Goal: Task Accomplishment & Management: Use online tool/utility

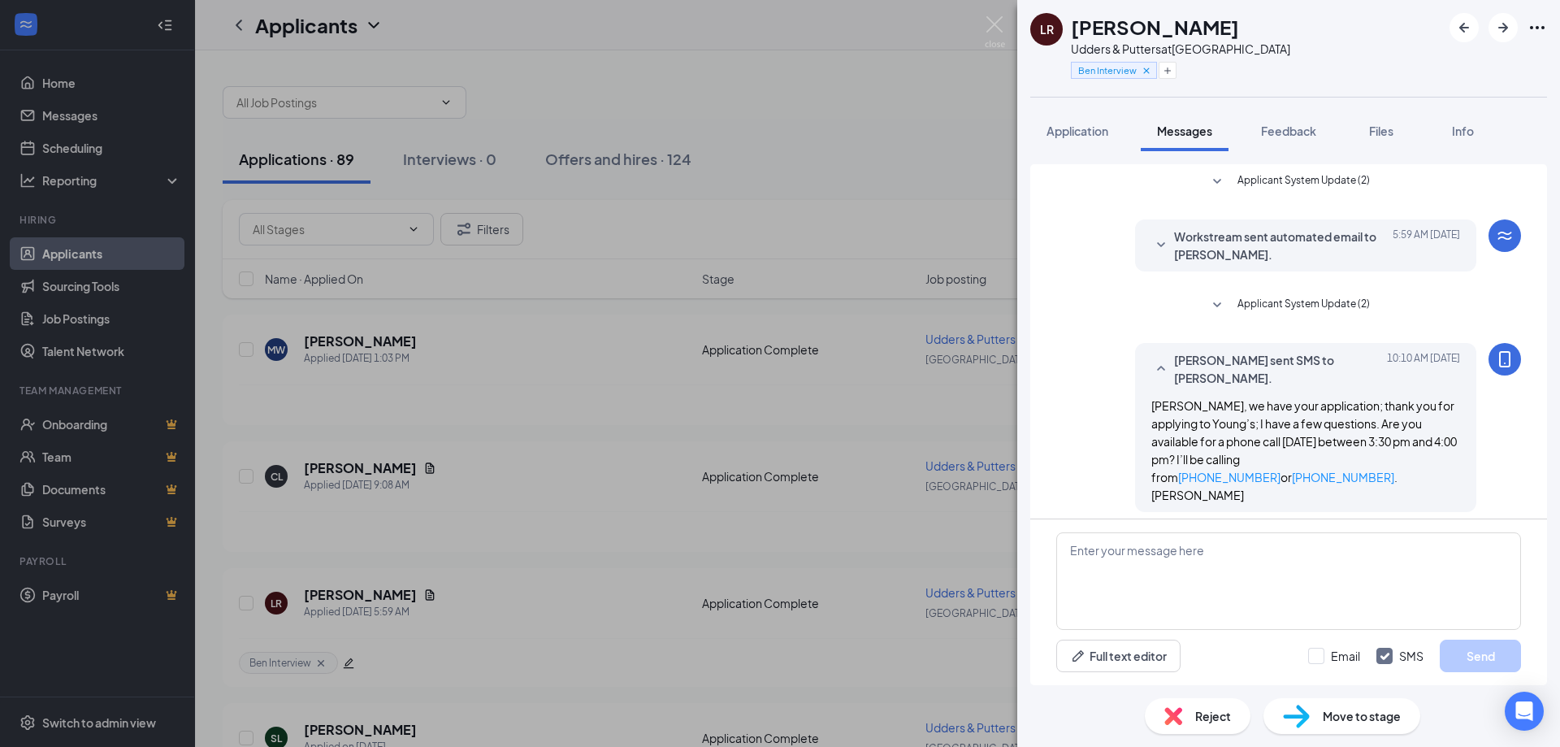
scroll to position [63, 0]
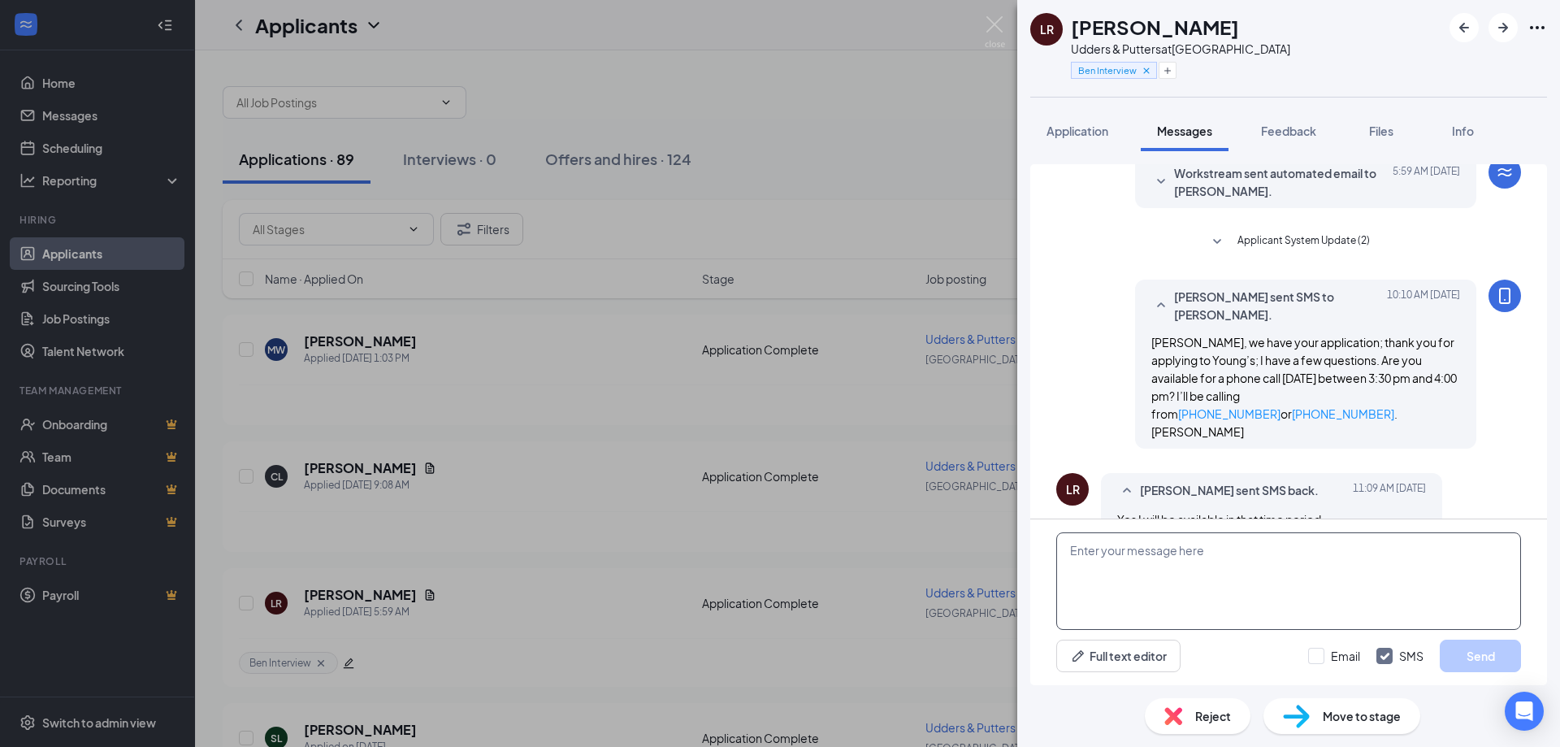
click at [1082, 566] on textarea at bounding box center [1288, 580] width 465 height 97
type textarea "Thank you"
click at [1479, 656] on button "Send" at bounding box center [1479, 655] width 81 height 32
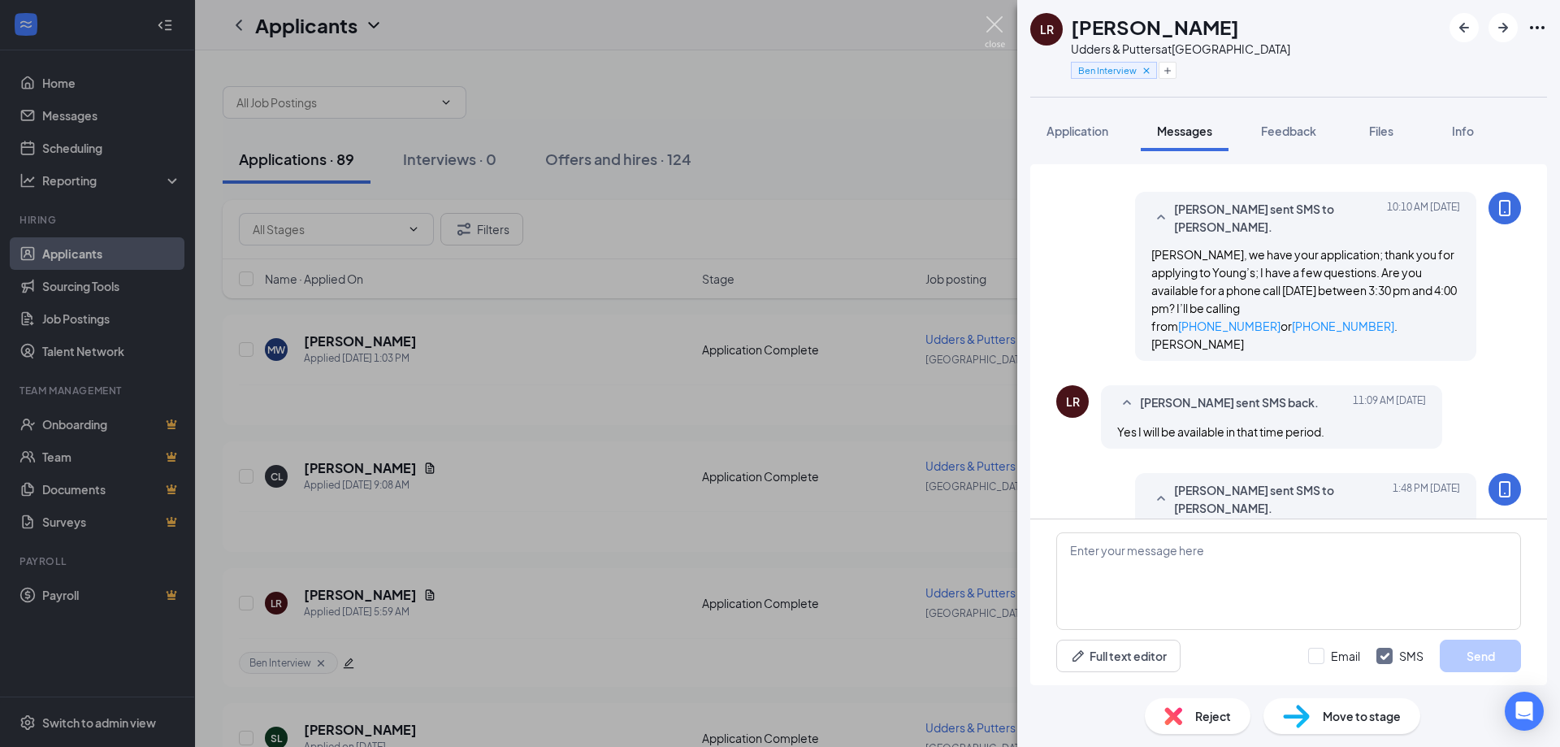
click at [993, 26] on img at bounding box center [995, 32] width 20 height 32
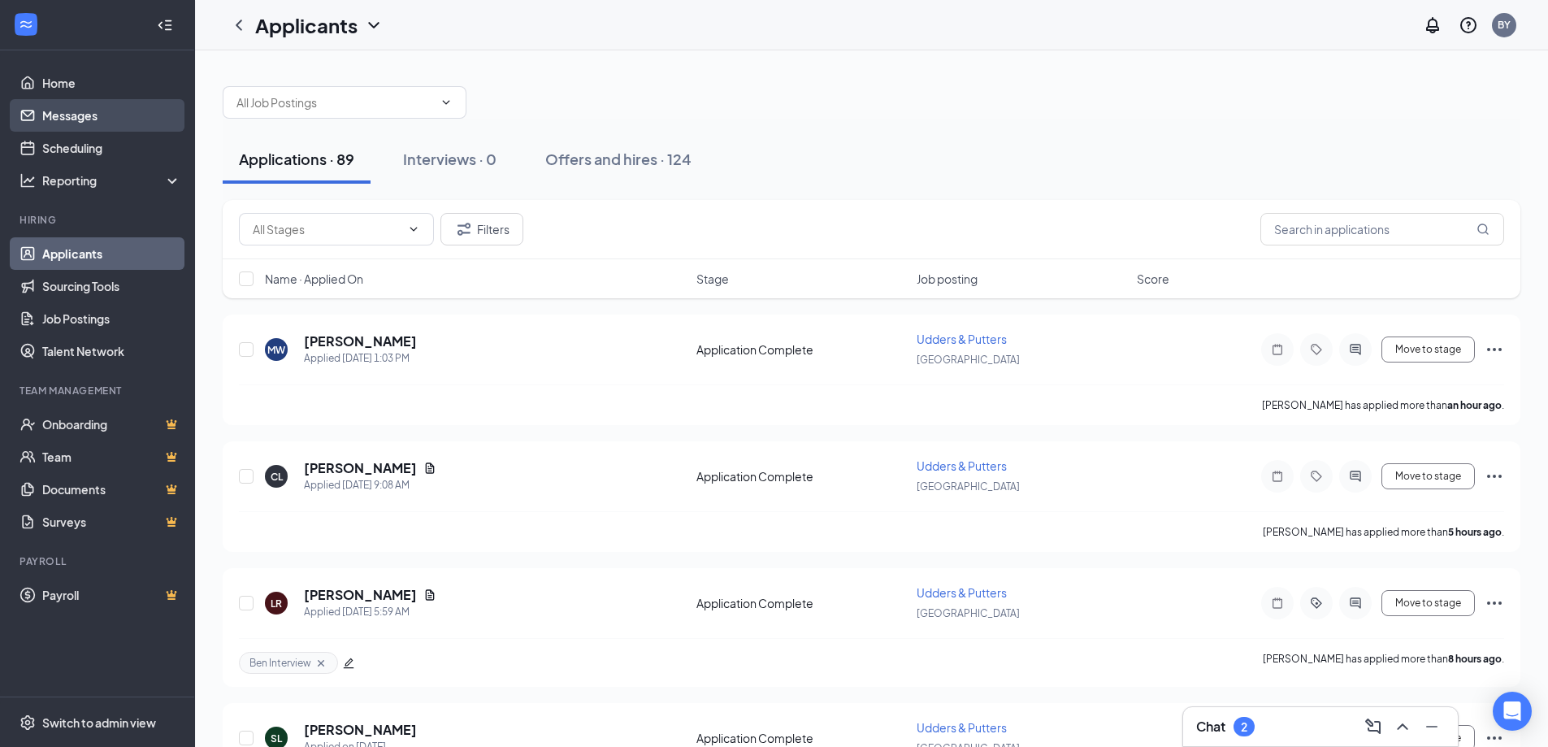
click at [67, 108] on link "Messages" at bounding box center [111, 115] width 139 height 32
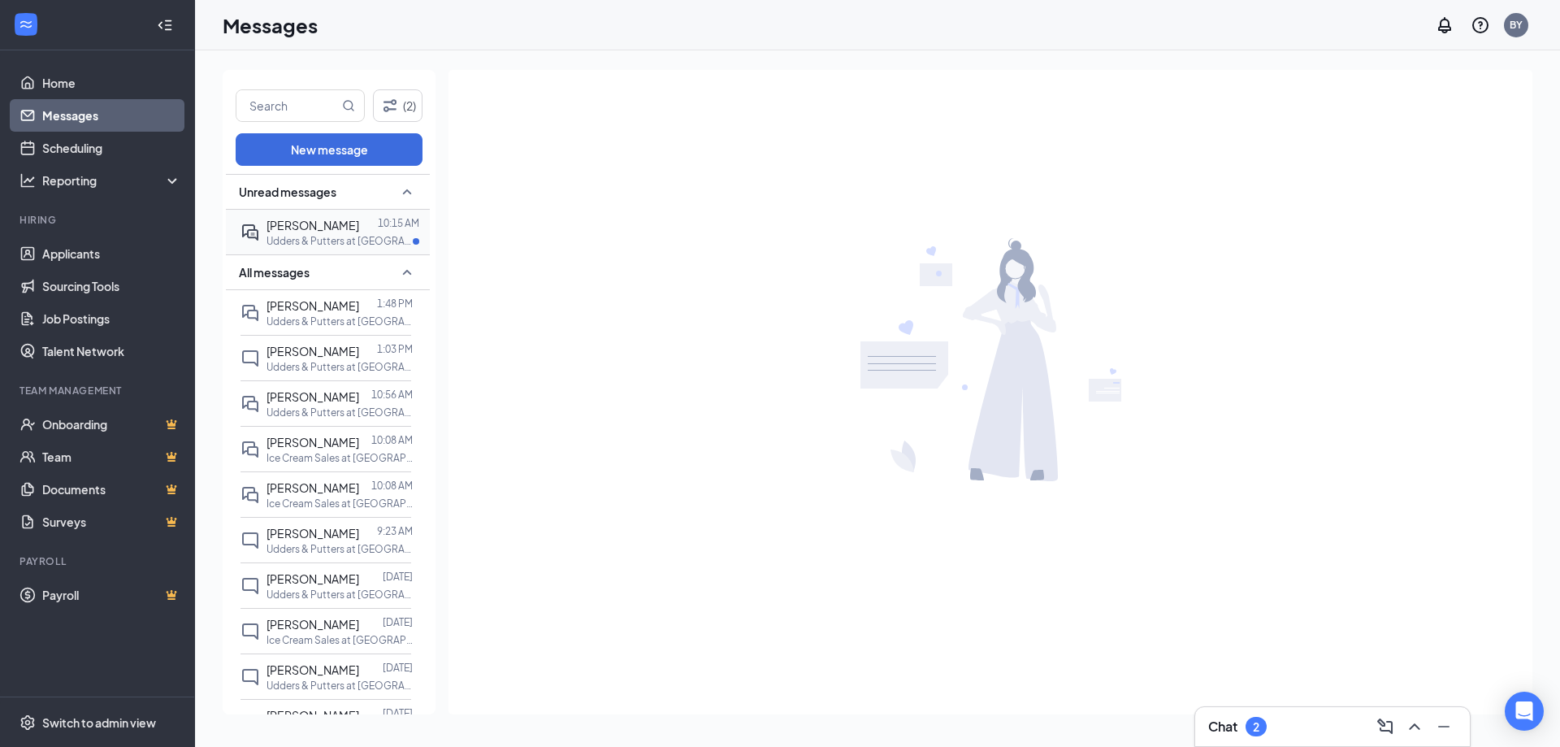
click at [305, 226] on span "[PERSON_NAME]" at bounding box center [312, 225] width 93 height 15
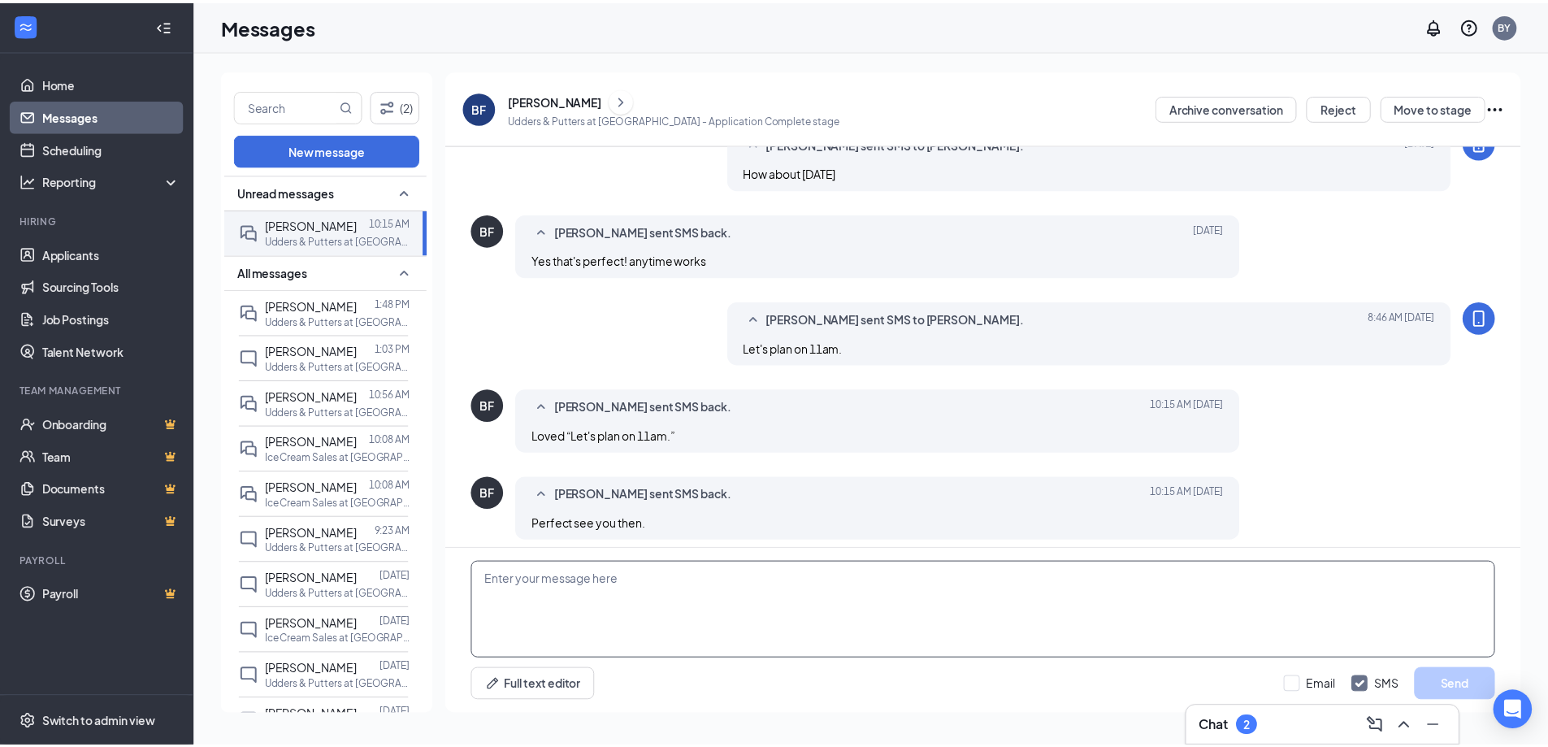
scroll to position [562, 0]
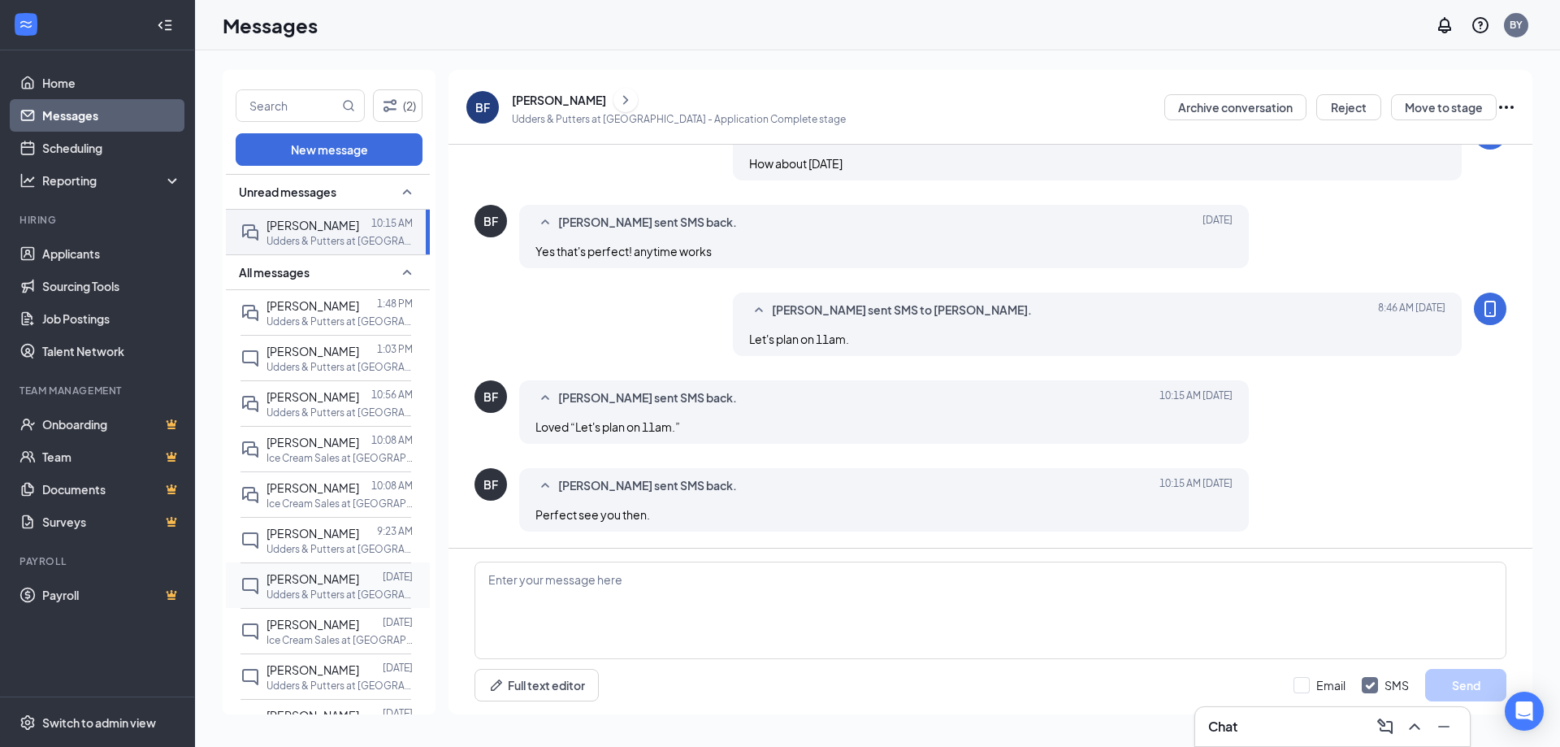
click at [359, 584] on div "[PERSON_NAME]" at bounding box center [312, 578] width 93 height 18
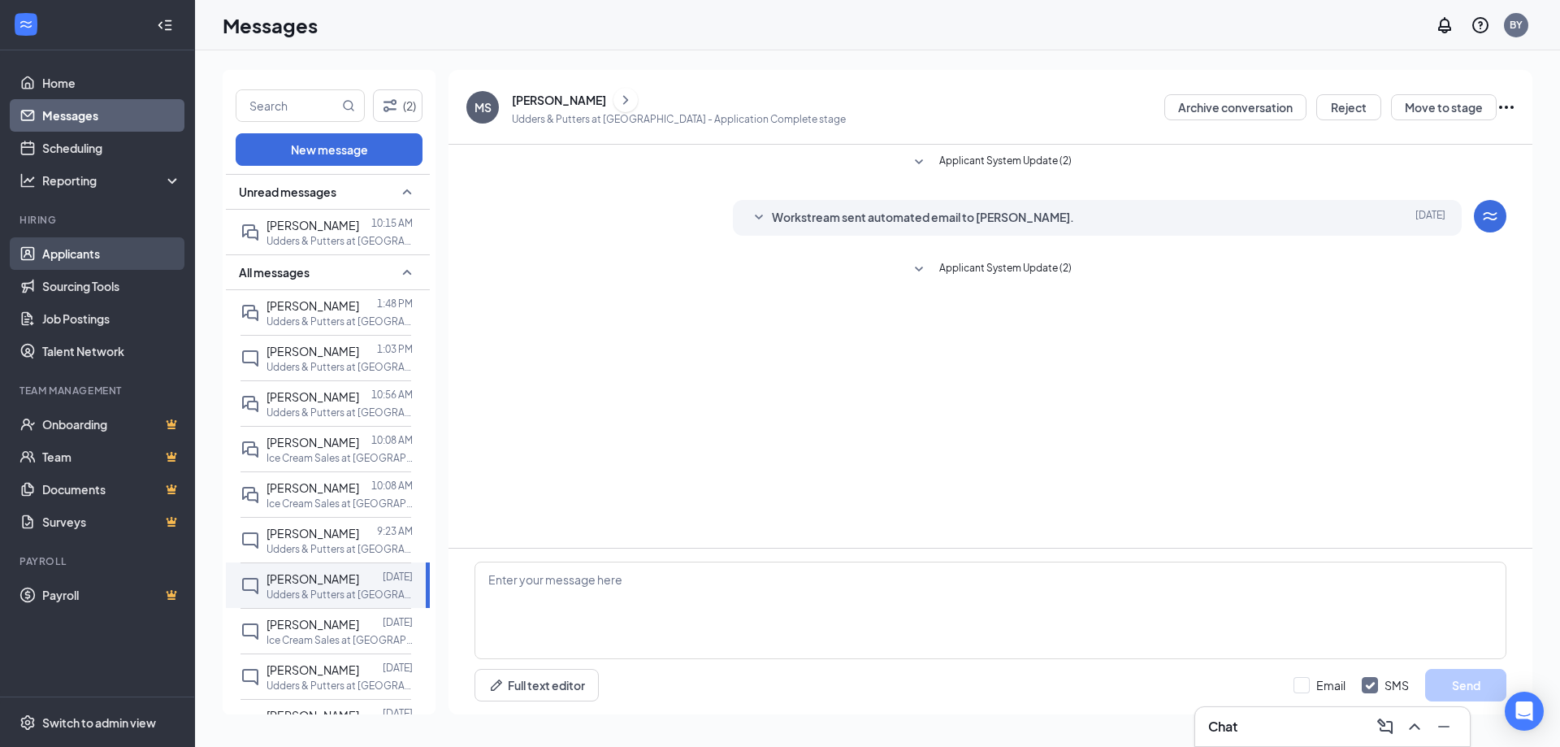
click at [69, 255] on link "Applicants" at bounding box center [111, 253] width 139 height 32
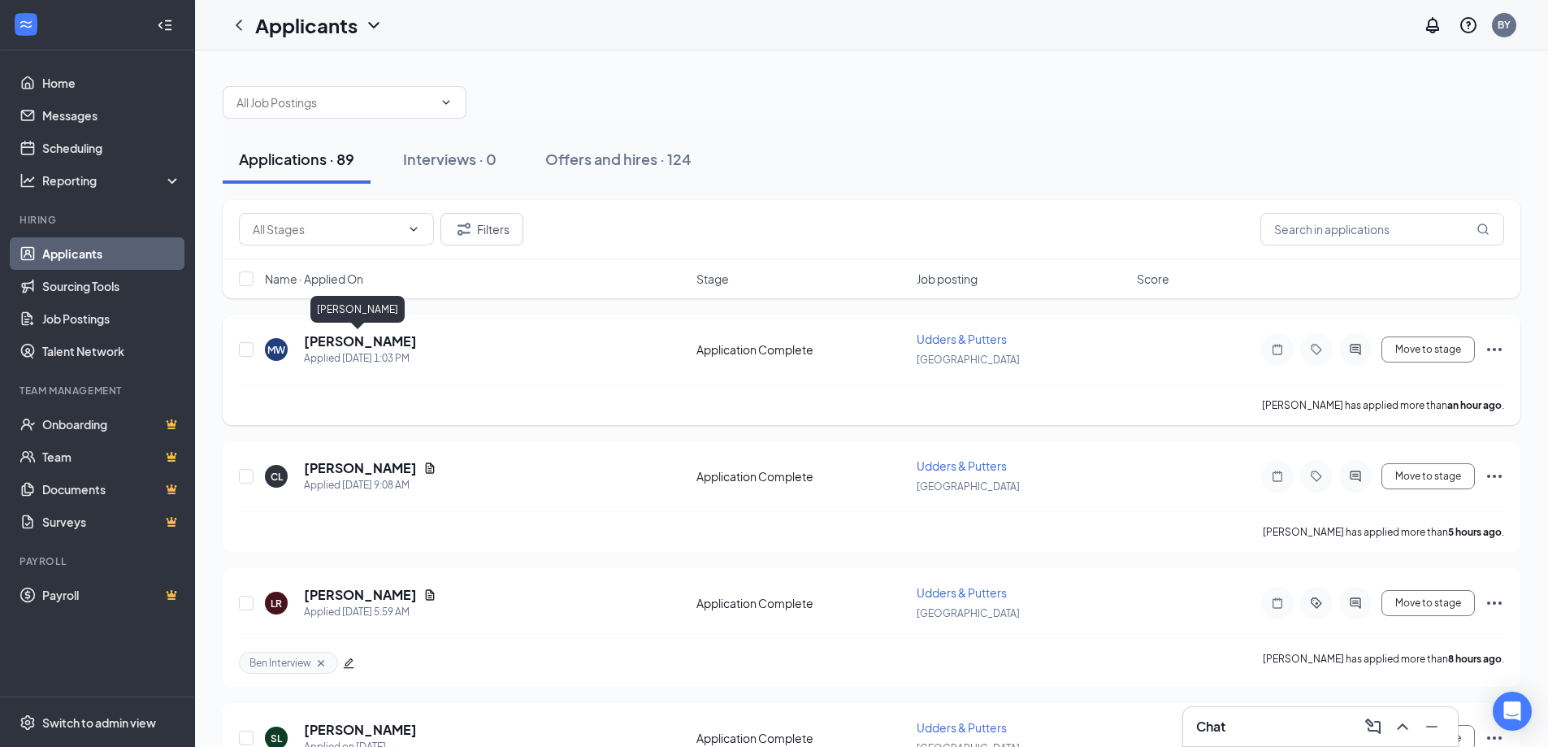
click at [318, 334] on h5 "[PERSON_NAME]" at bounding box center [360, 341] width 113 height 18
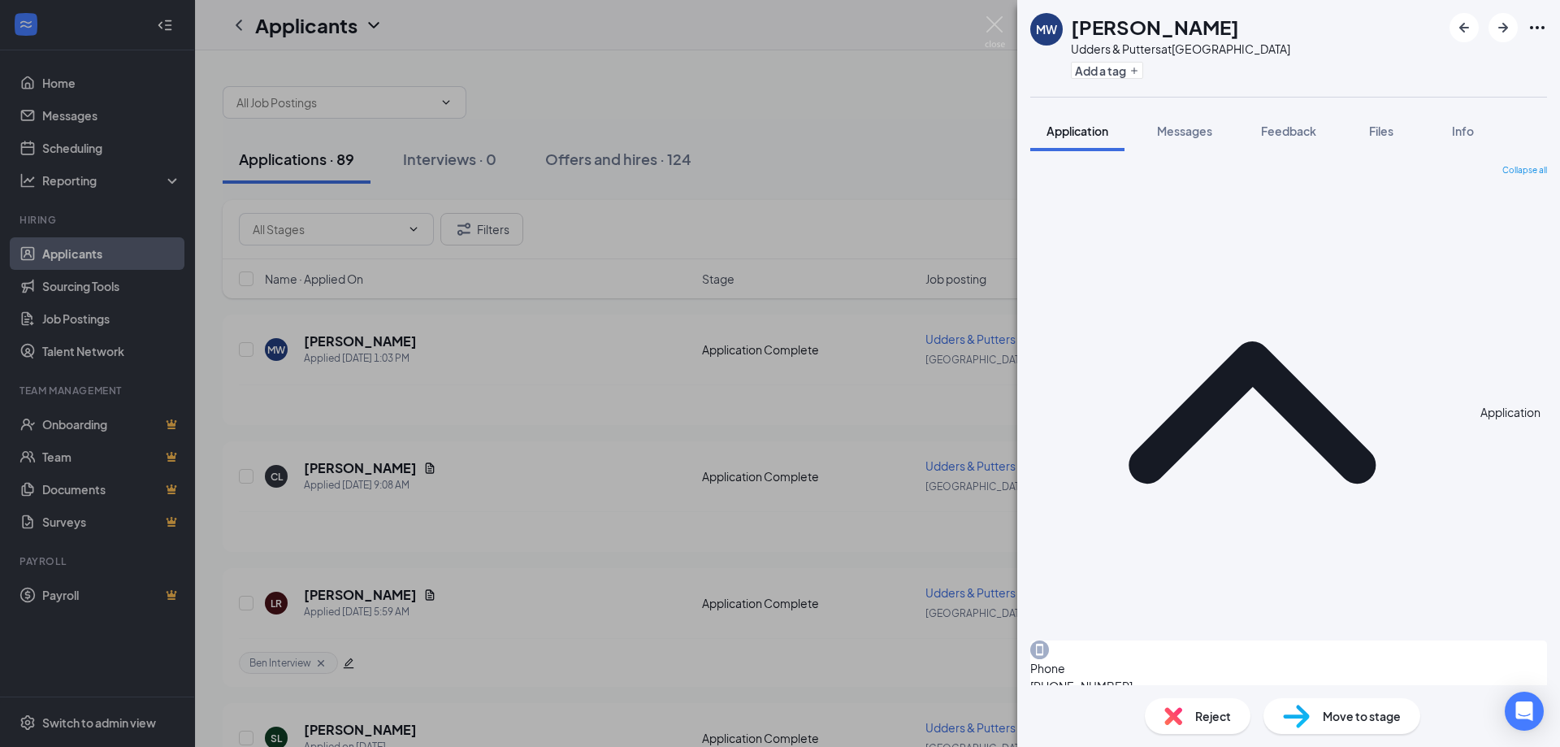
copy span "[STREET_ADDRESS][PERSON_NAME]"
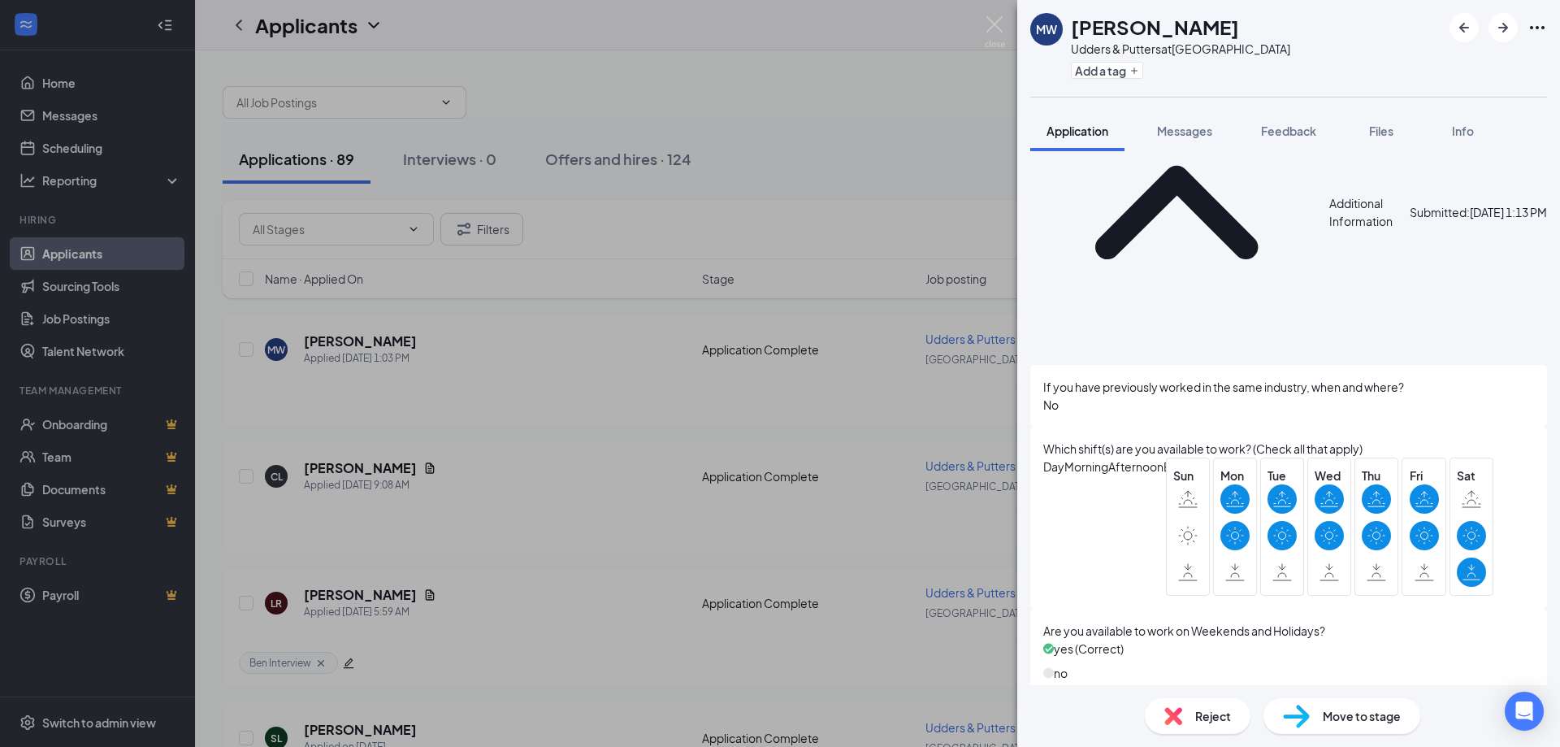
scroll to position [1956, 0]
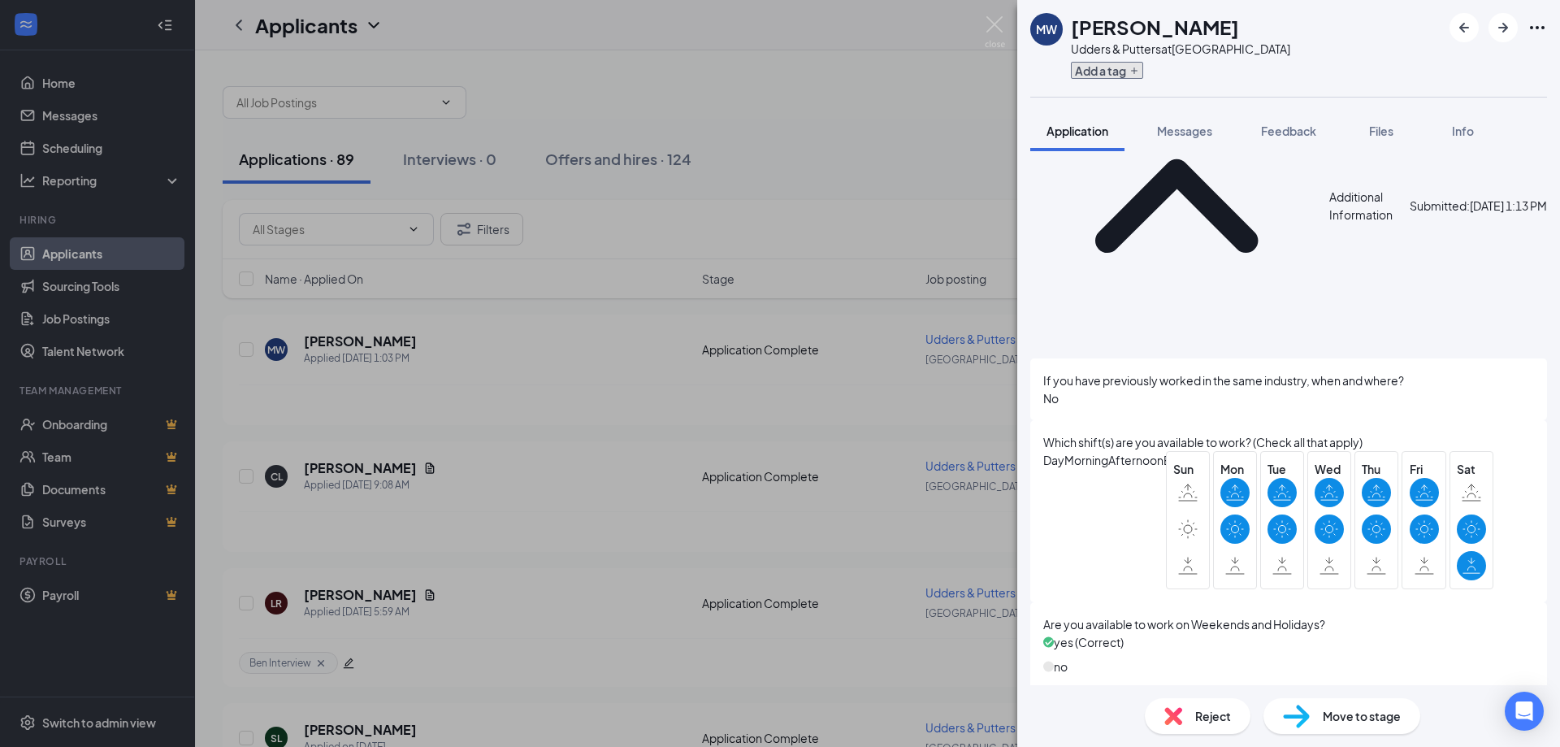
click at [1139, 71] on icon "Plus" at bounding box center [1134, 71] width 10 height 10
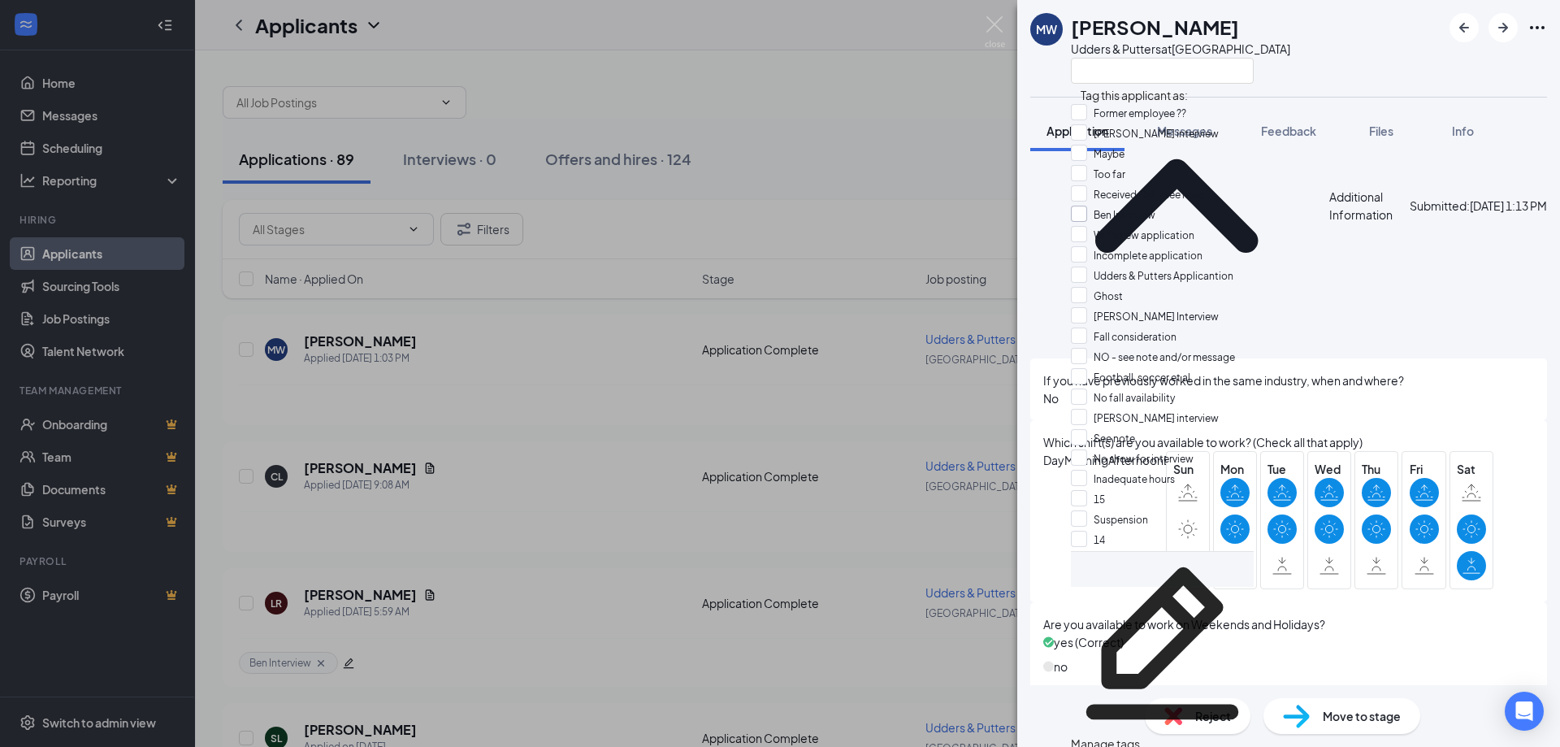
click at [1100, 223] on input "Ben Interview" at bounding box center [1113, 215] width 84 height 18
checkbox input "true"
click at [1320, 47] on div "[PERSON_NAME] Udders & Putters at [GEOGRAPHIC_DATA]" at bounding box center [1288, 48] width 543 height 97
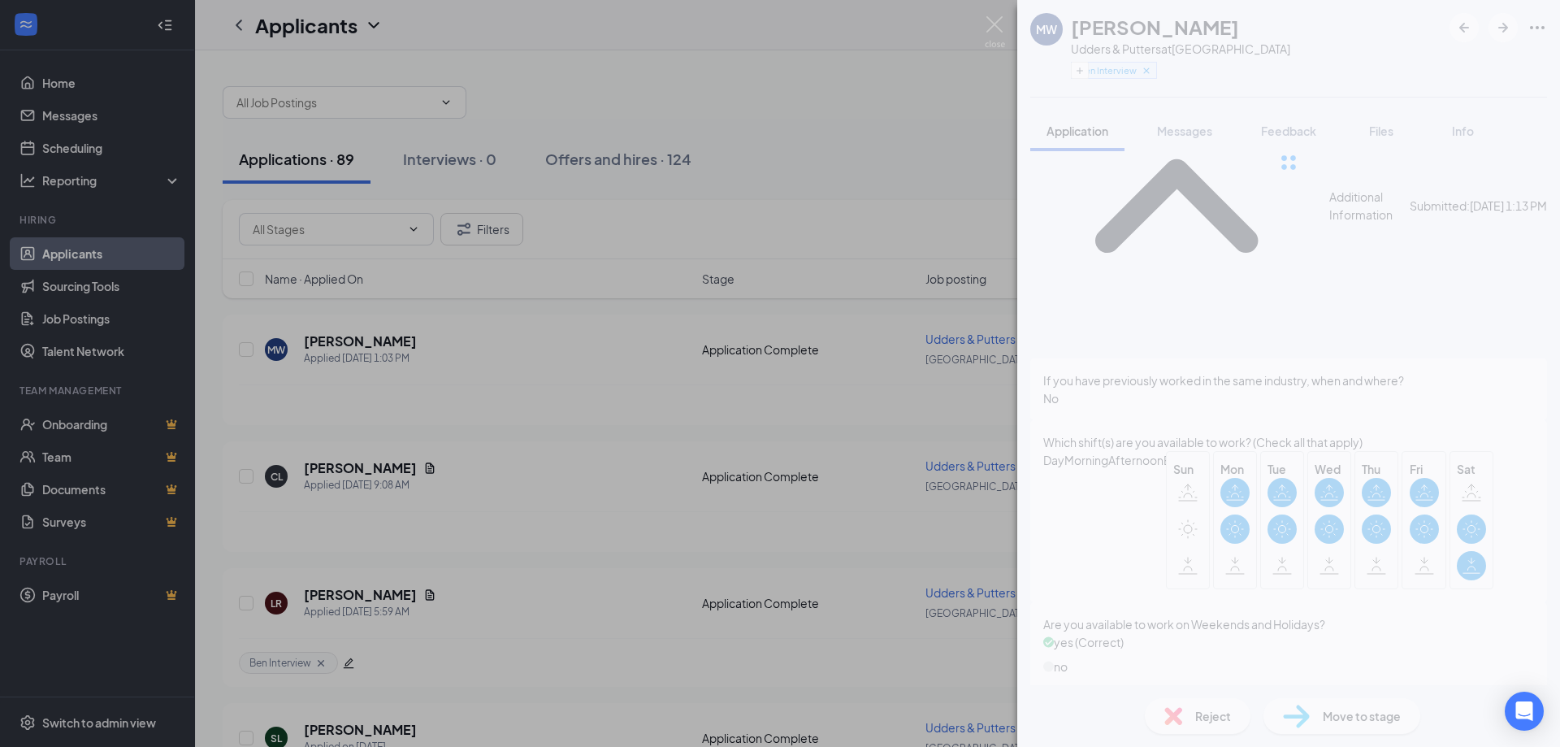
scroll to position [1950, 0]
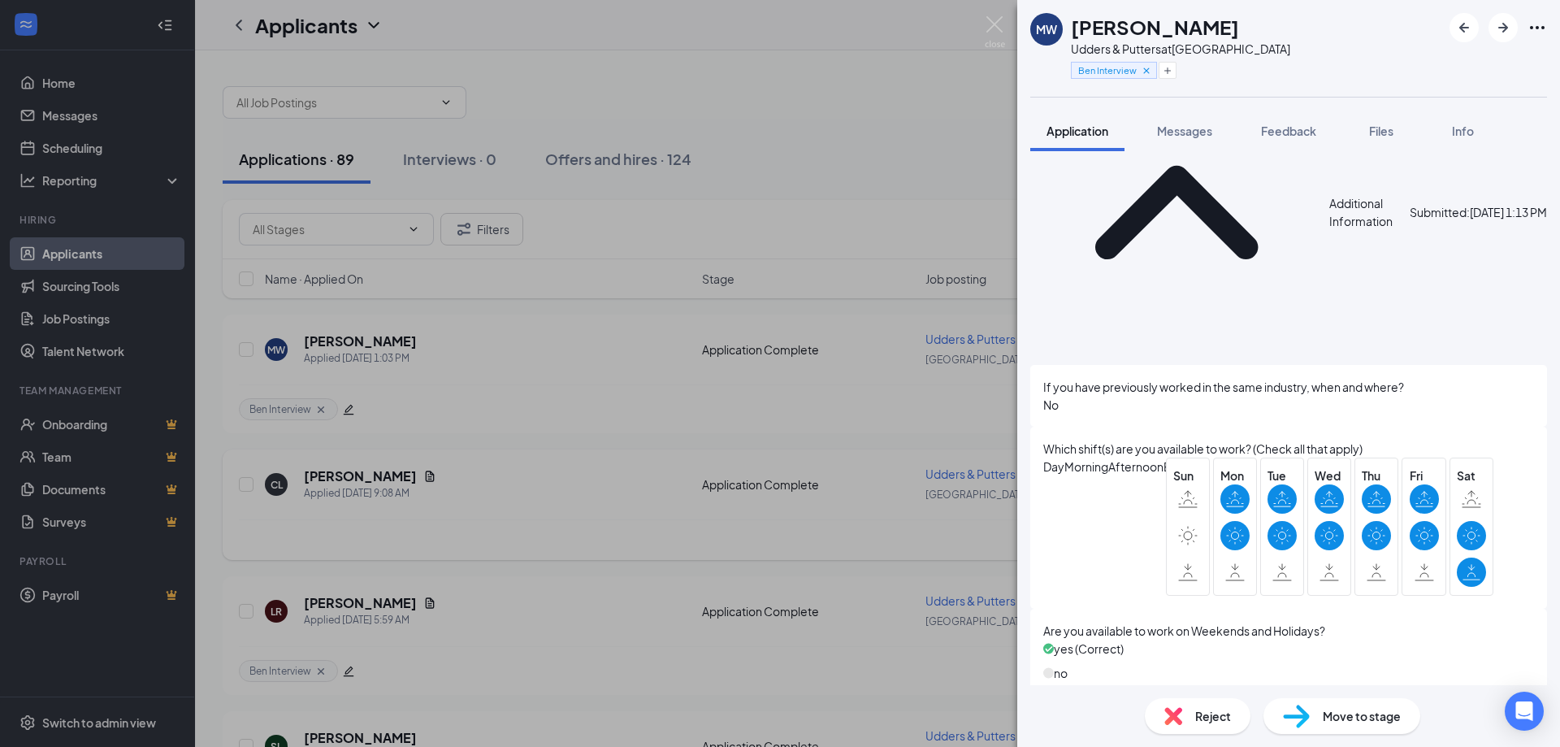
drag, startPoint x: 535, startPoint y: 376, endPoint x: 327, endPoint y: 509, distance: 247.0
click at [535, 376] on div "[PERSON_NAME] Udders & Putters at [GEOGRAPHIC_DATA] Ben Interview Application M…" at bounding box center [780, 373] width 1560 height 747
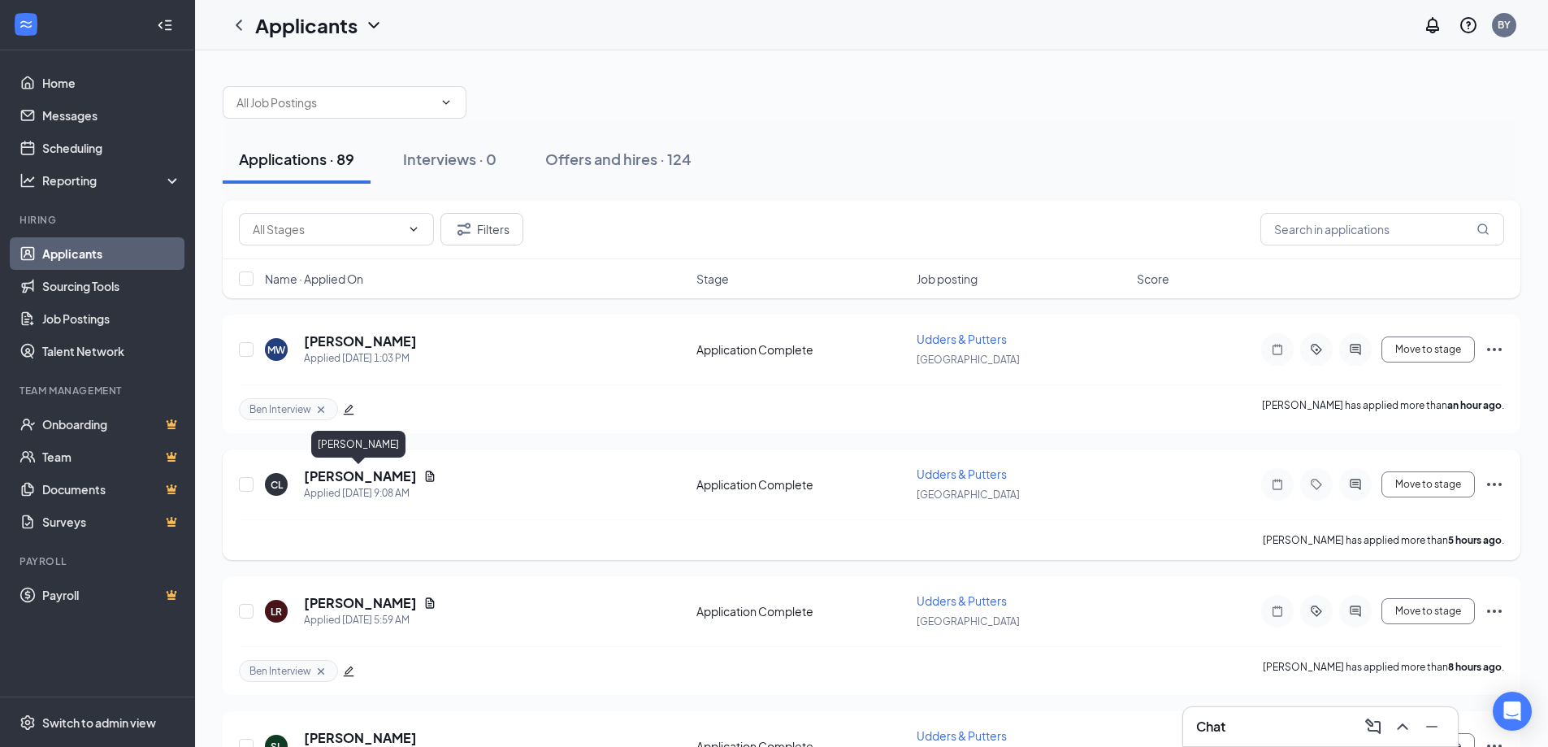
click at [335, 475] on h5 "[PERSON_NAME]" at bounding box center [360, 476] width 113 height 18
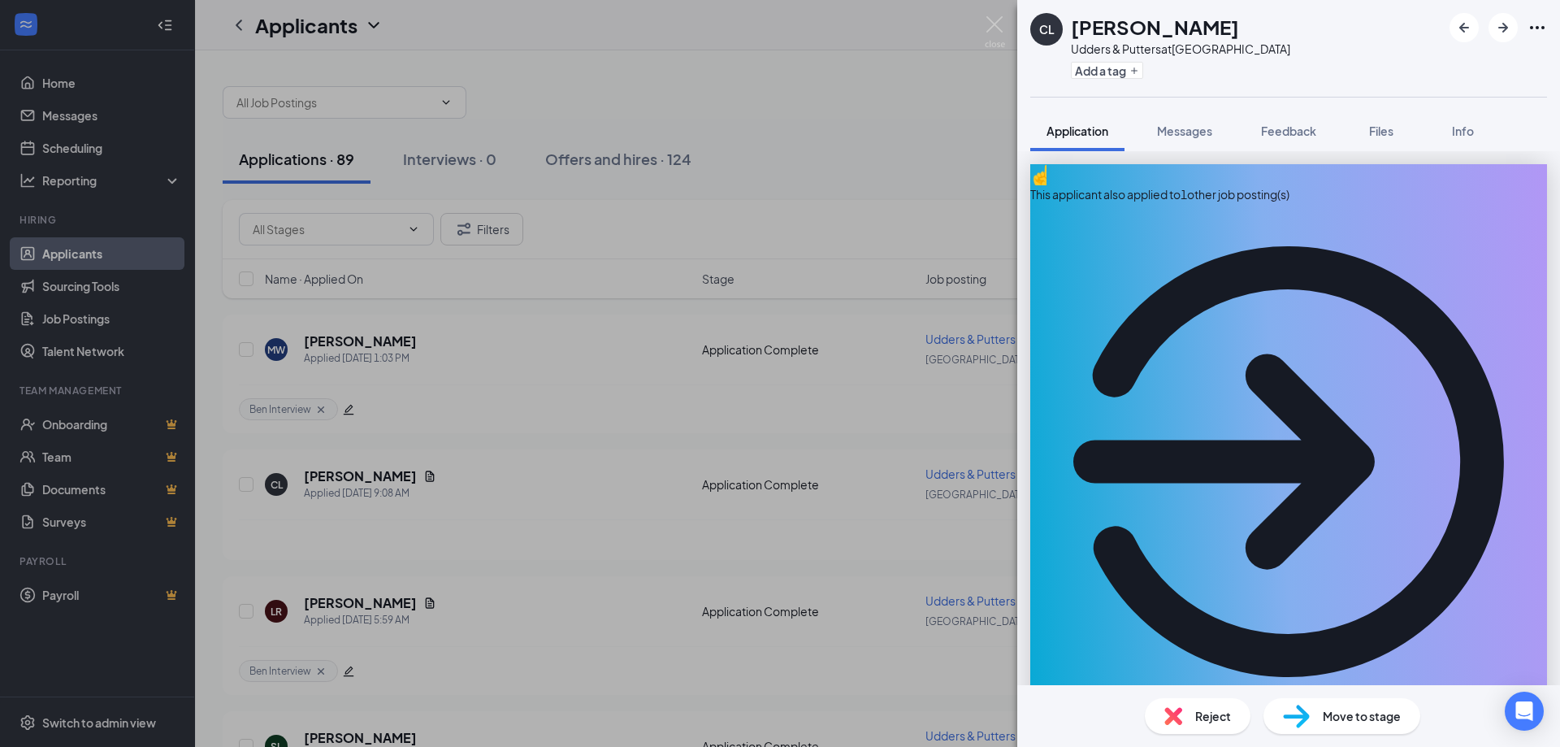
copy span "[STREET_ADDRESS]"
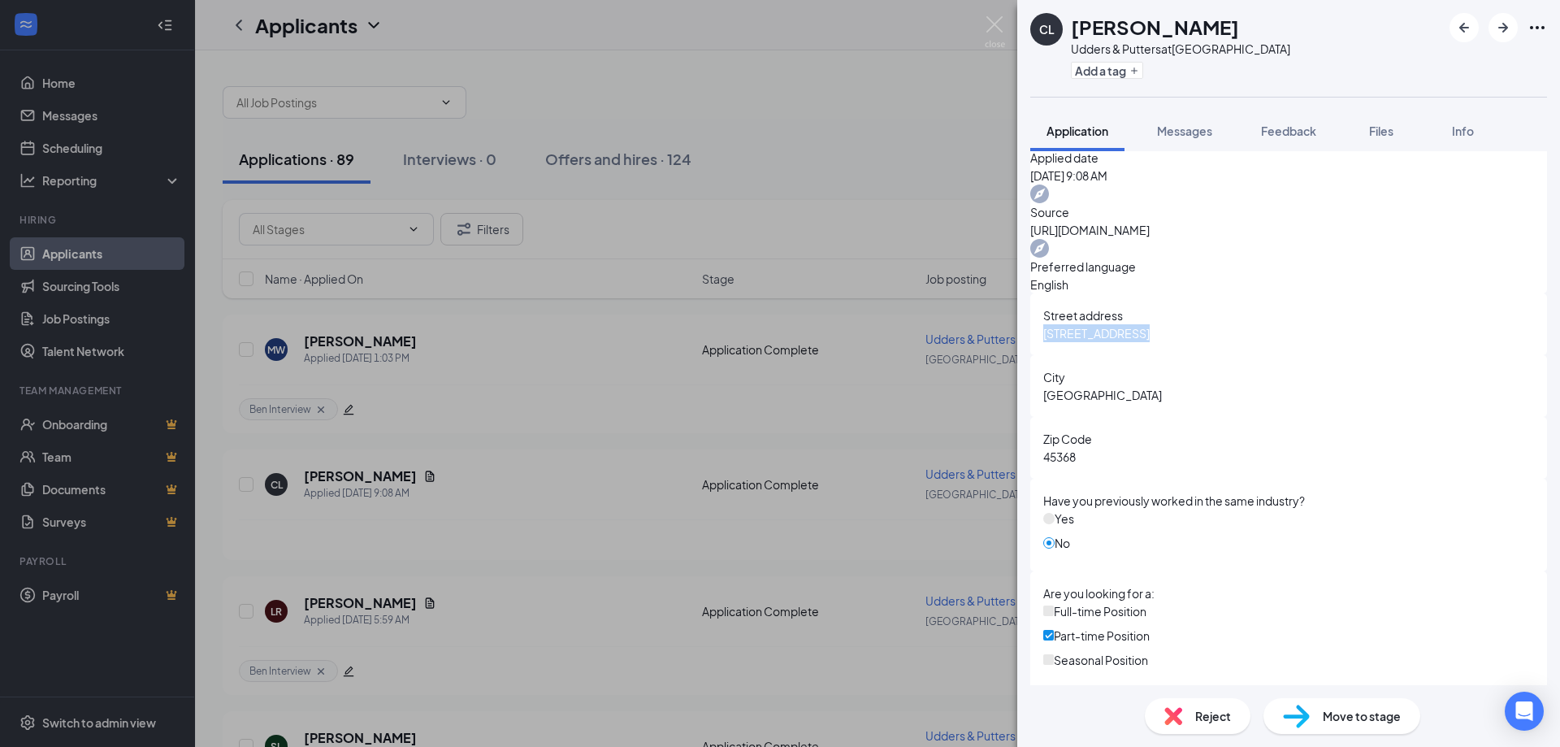
scroll to position [1219, 0]
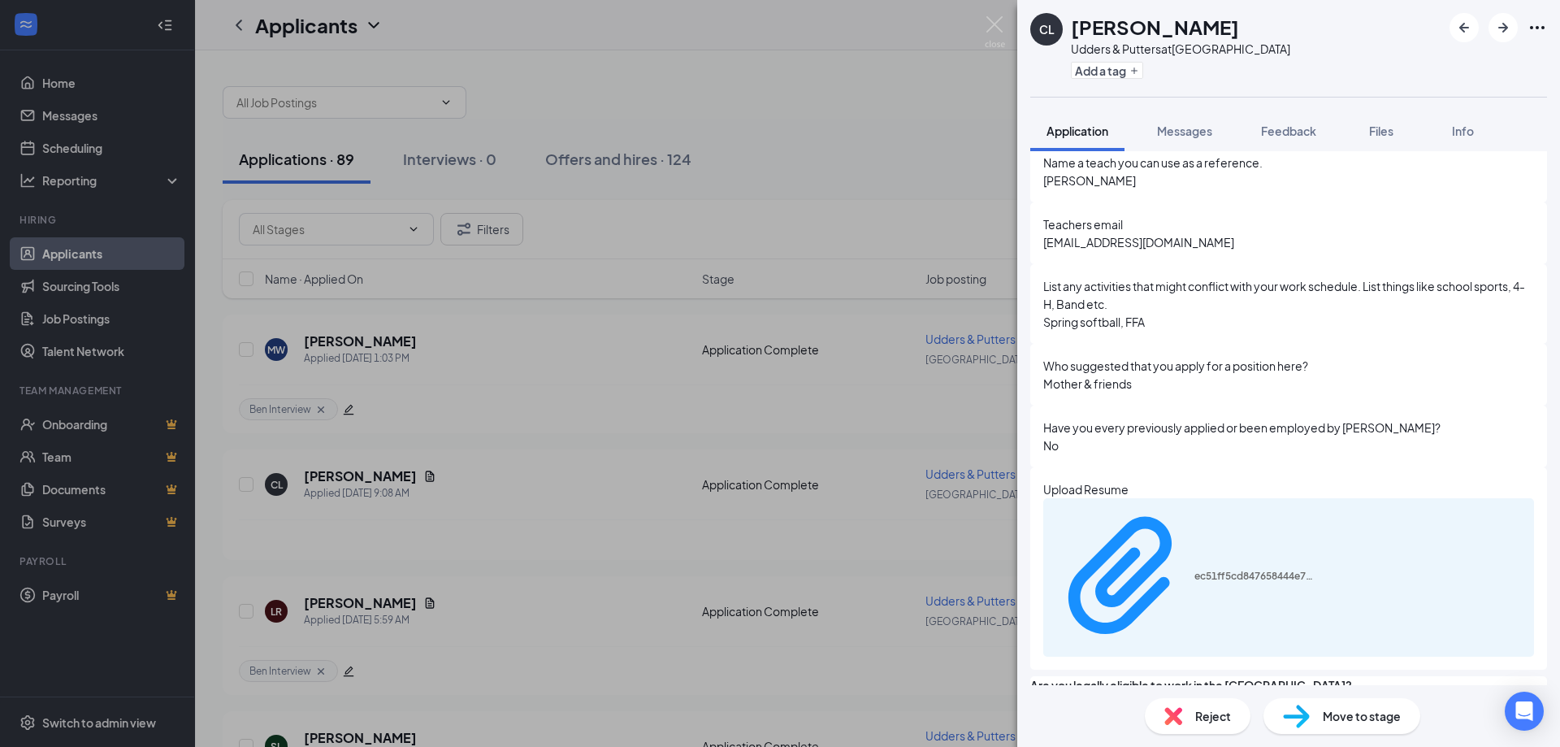
scroll to position [2072, 0]
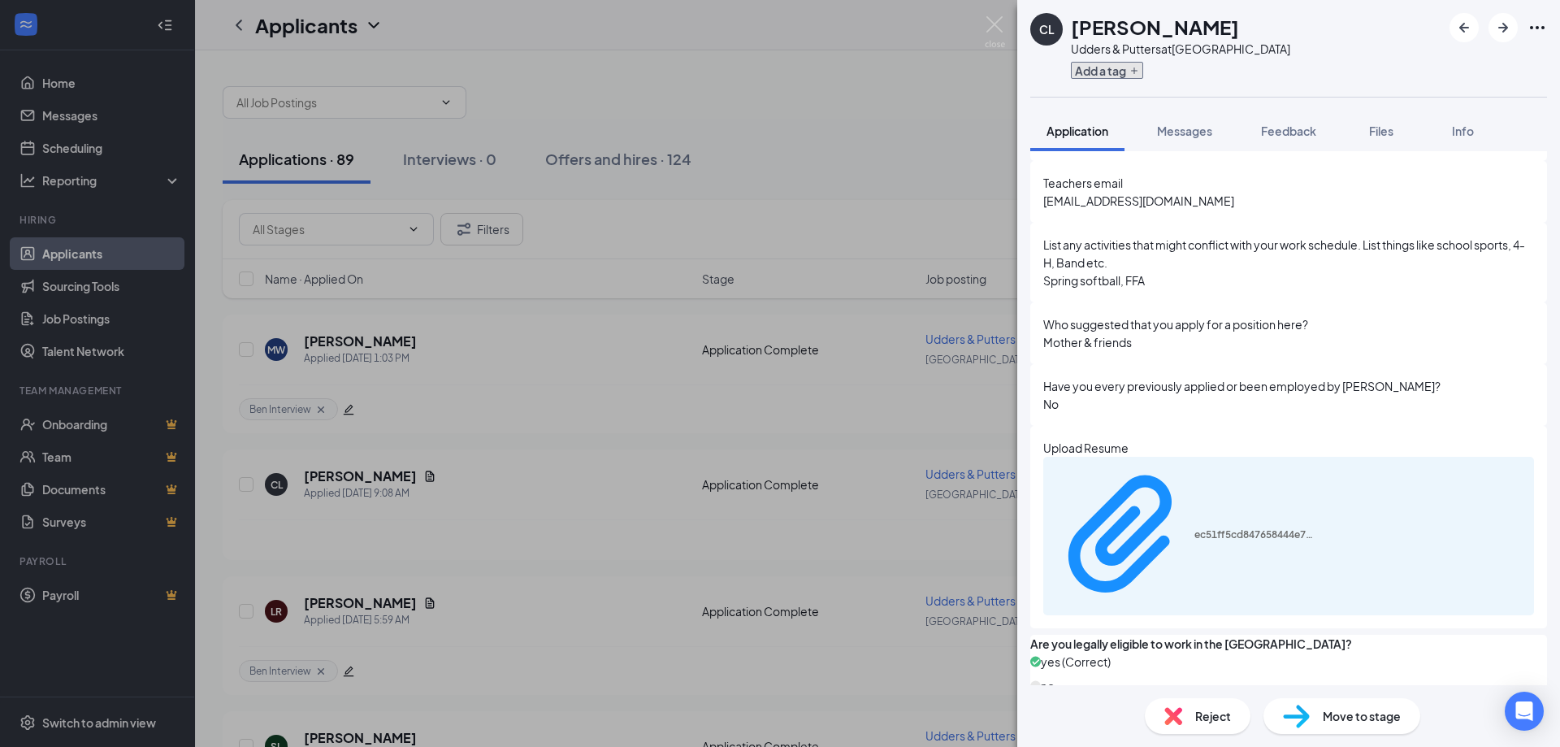
click at [1133, 74] on icon "Plus" at bounding box center [1134, 71] width 10 height 10
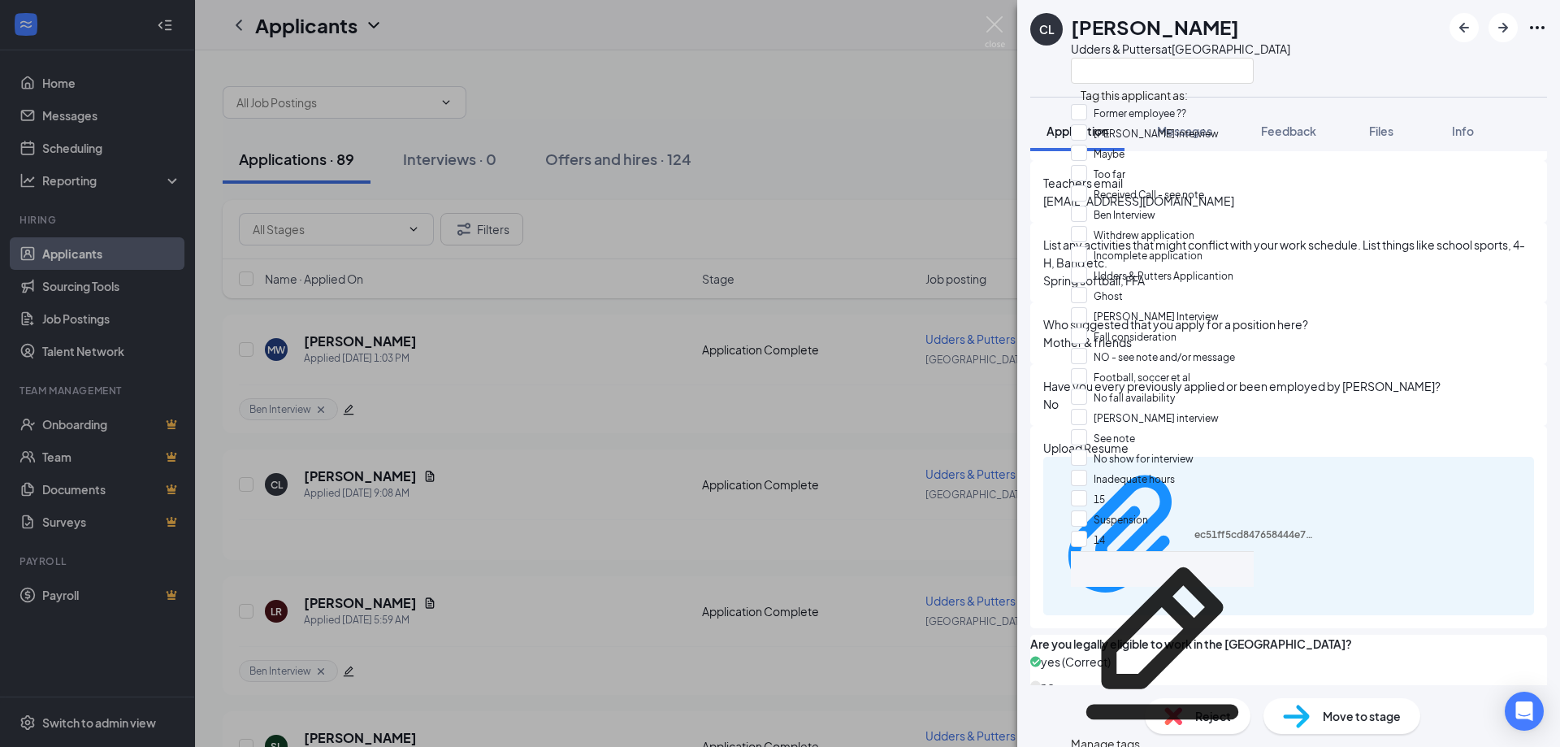
scroll to position [383, 0]
click at [1089, 490] on input "15" at bounding box center [1088, 499] width 34 height 18
checkbox input "true"
click at [1334, 62] on div "CL [PERSON_NAME] Udders & Putters at [GEOGRAPHIC_DATA]" at bounding box center [1288, 48] width 543 height 97
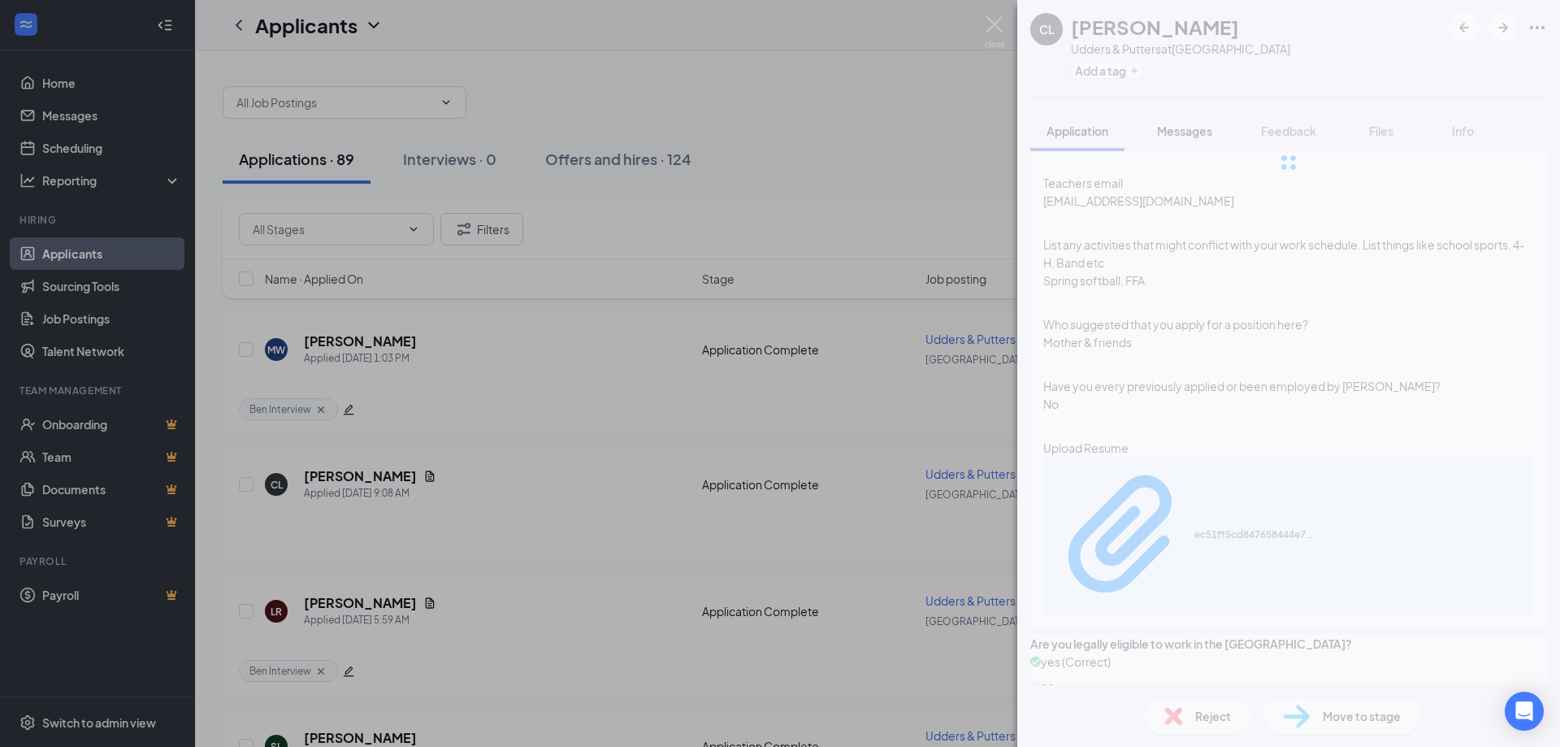
scroll to position [2066, 0]
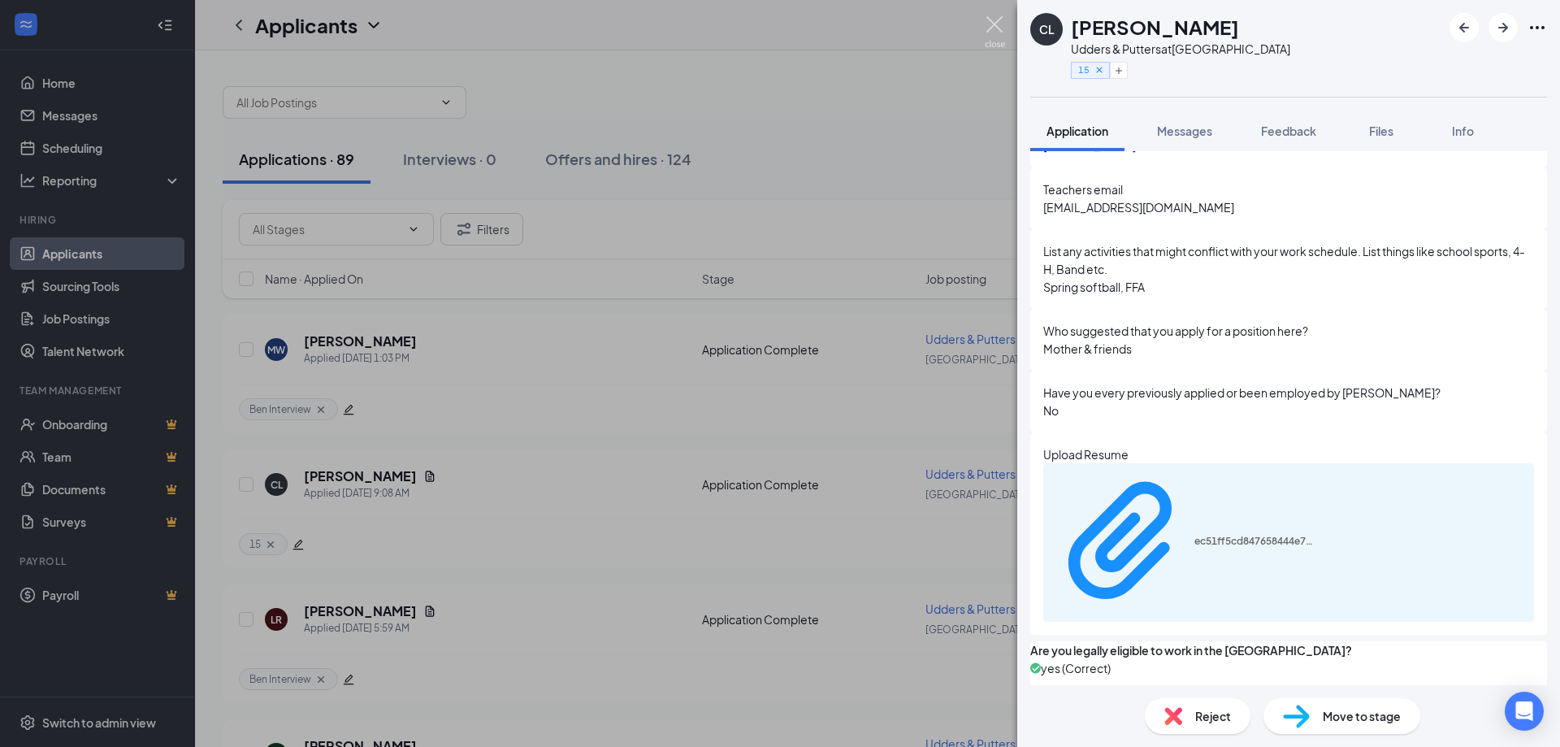
click at [997, 24] on img at bounding box center [995, 32] width 20 height 32
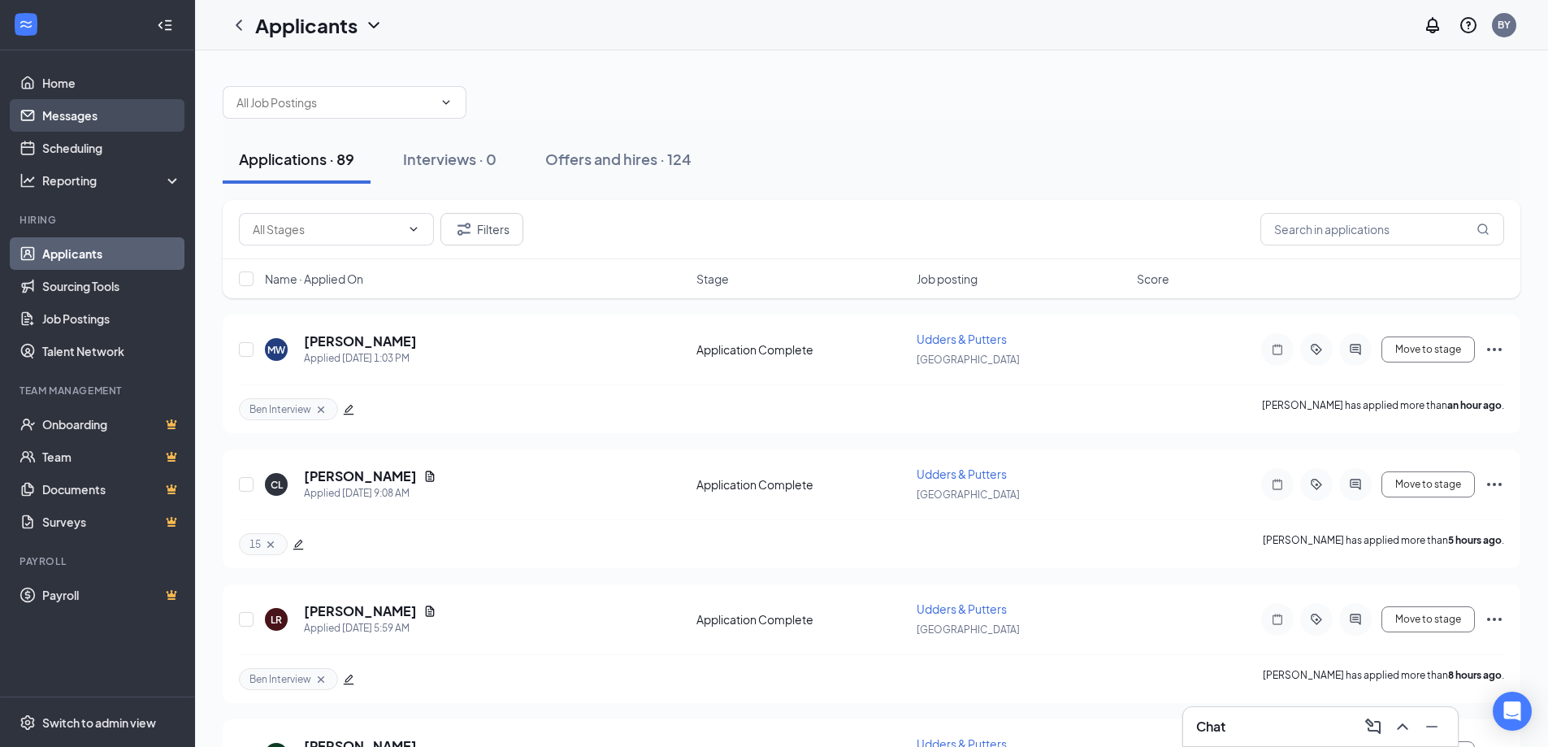
click at [63, 123] on link "Messages" at bounding box center [111, 115] width 139 height 32
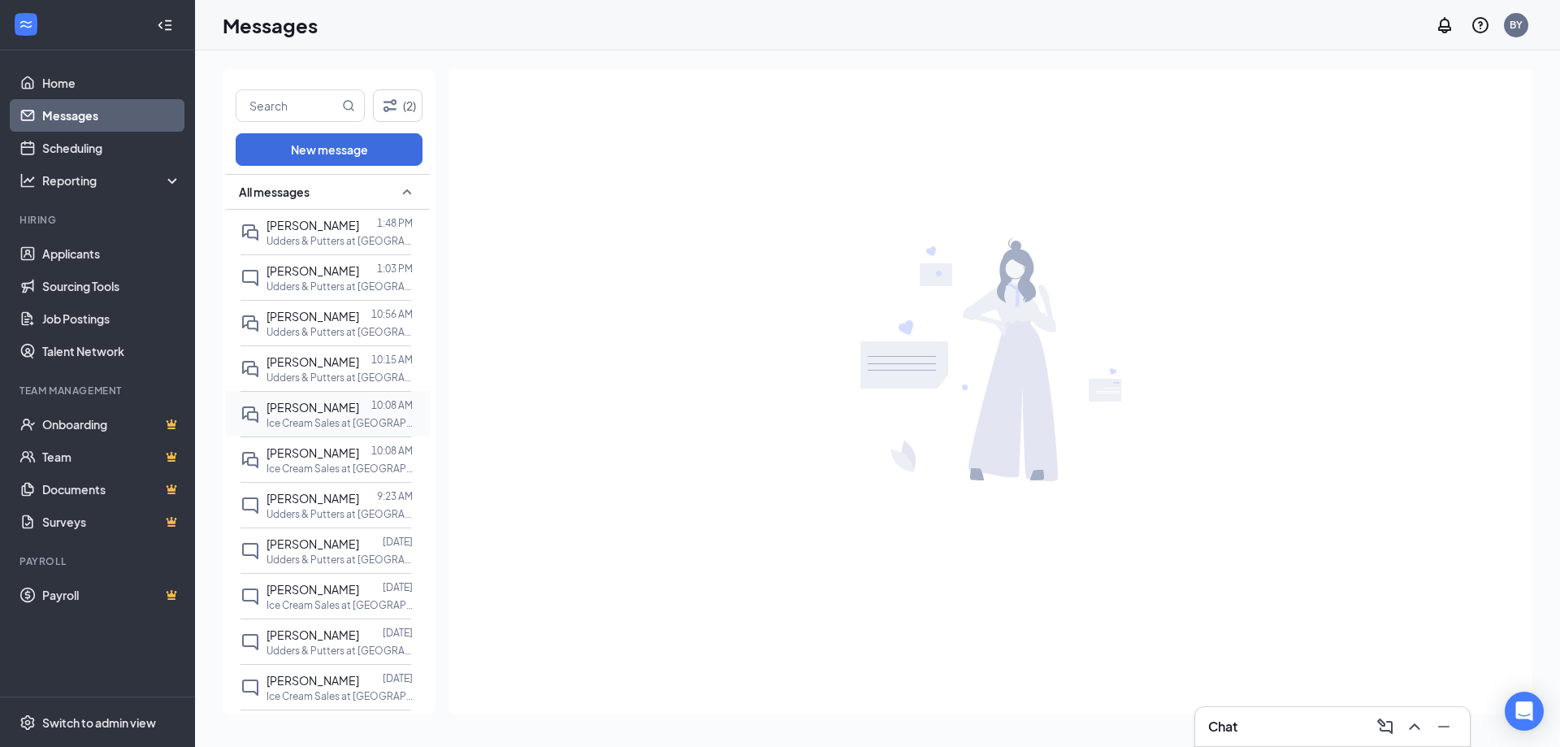
click at [359, 404] on div at bounding box center [365, 407] width 12 height 18
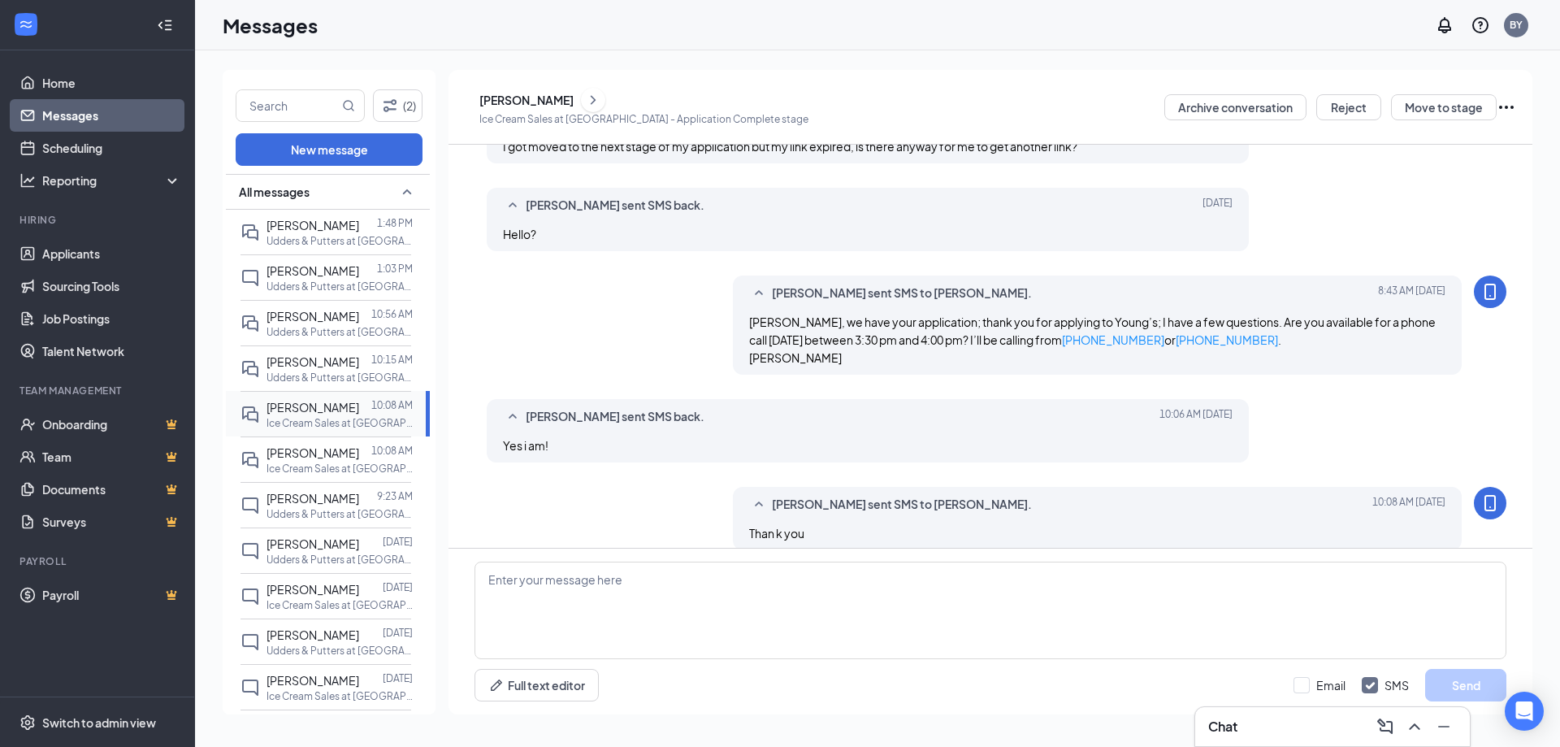
scroll to position [366, 0]
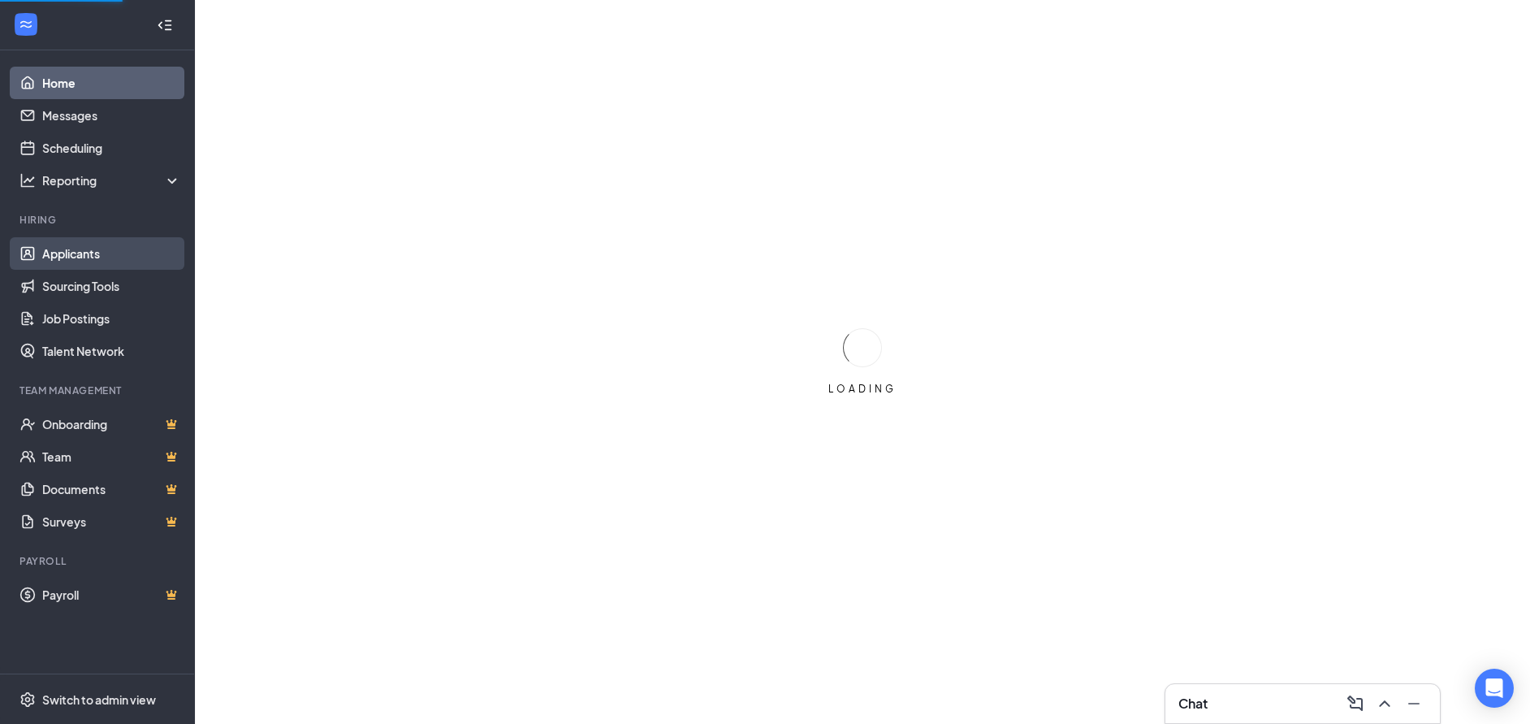
click at [82, 247] on link "Applicants" at bounding box center [111, 253] width 139 height 32
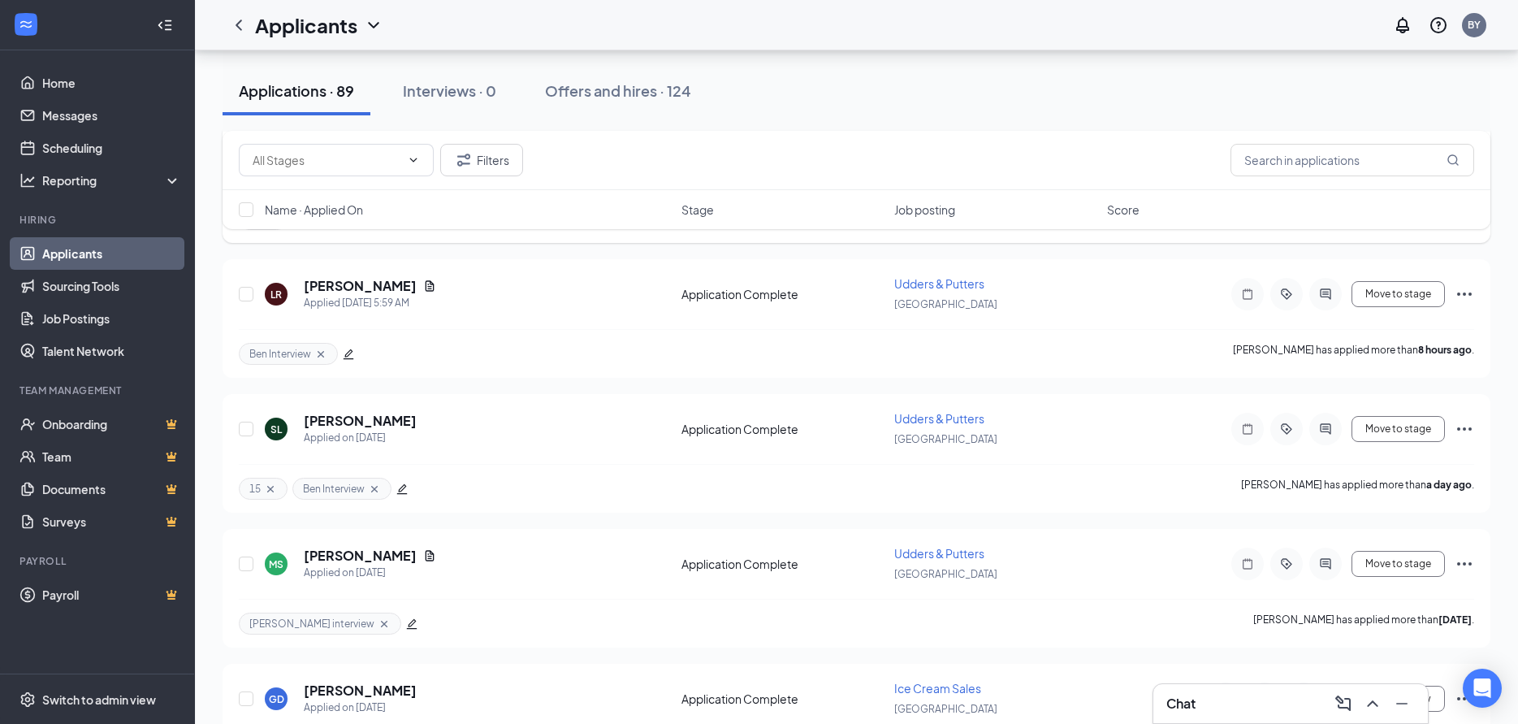
scroll to position [406, 0]
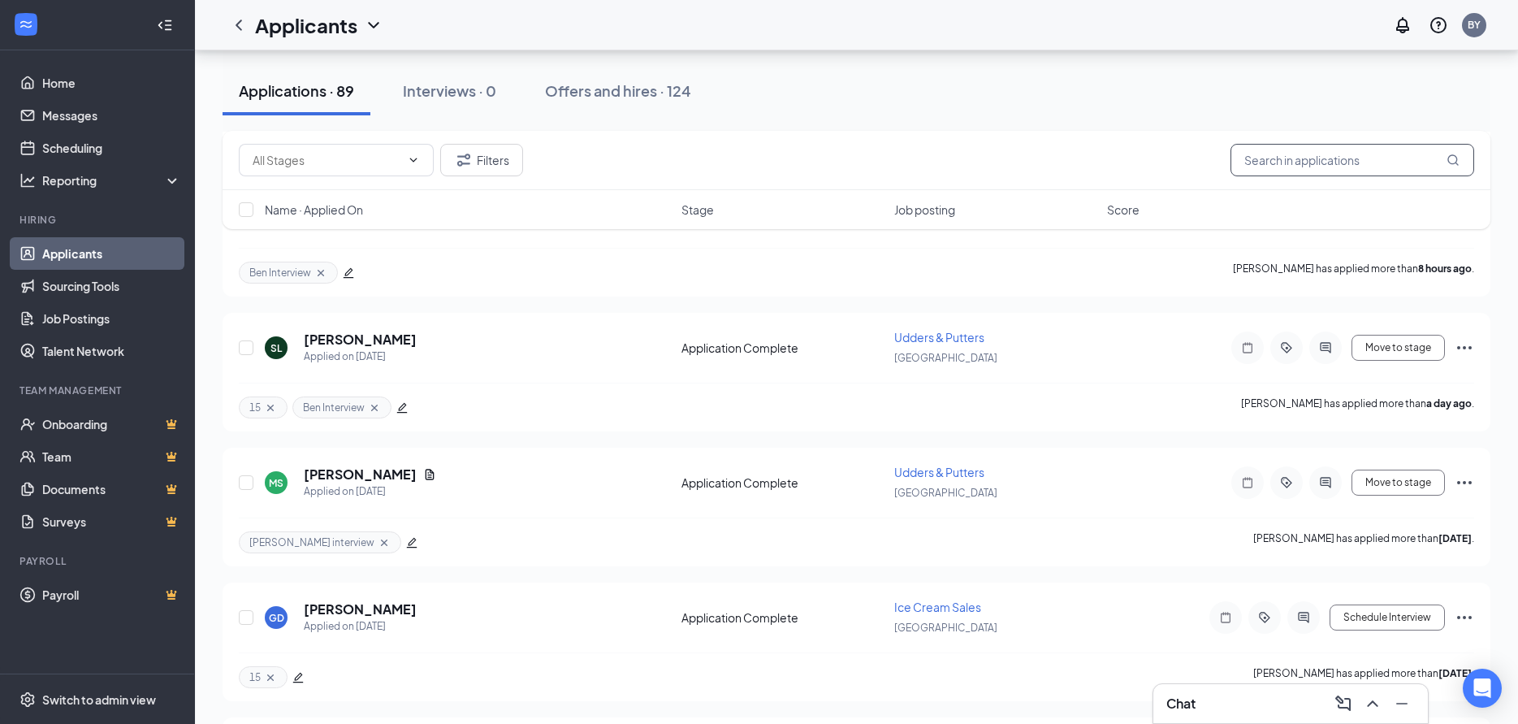
click at [1335, 158] on input "text" at bounding box center [1353, 160] width 244 height 32
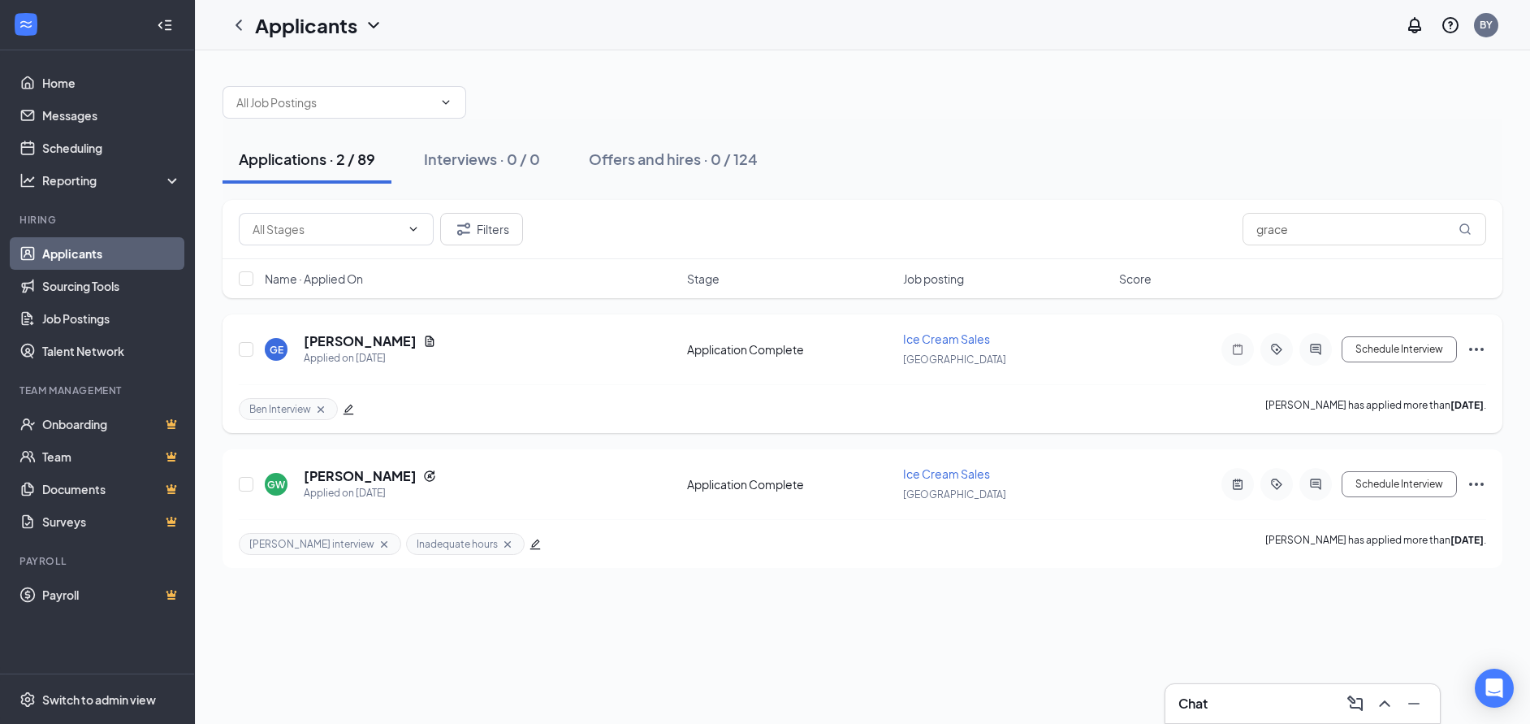
click at [1475, 347] on icon "Ellipses" at bounding box center [1476, 349] width 19 height 19
click at [1366, 372] on p "Print applicant" at bounding box center [1404, 379] width 140 height 16
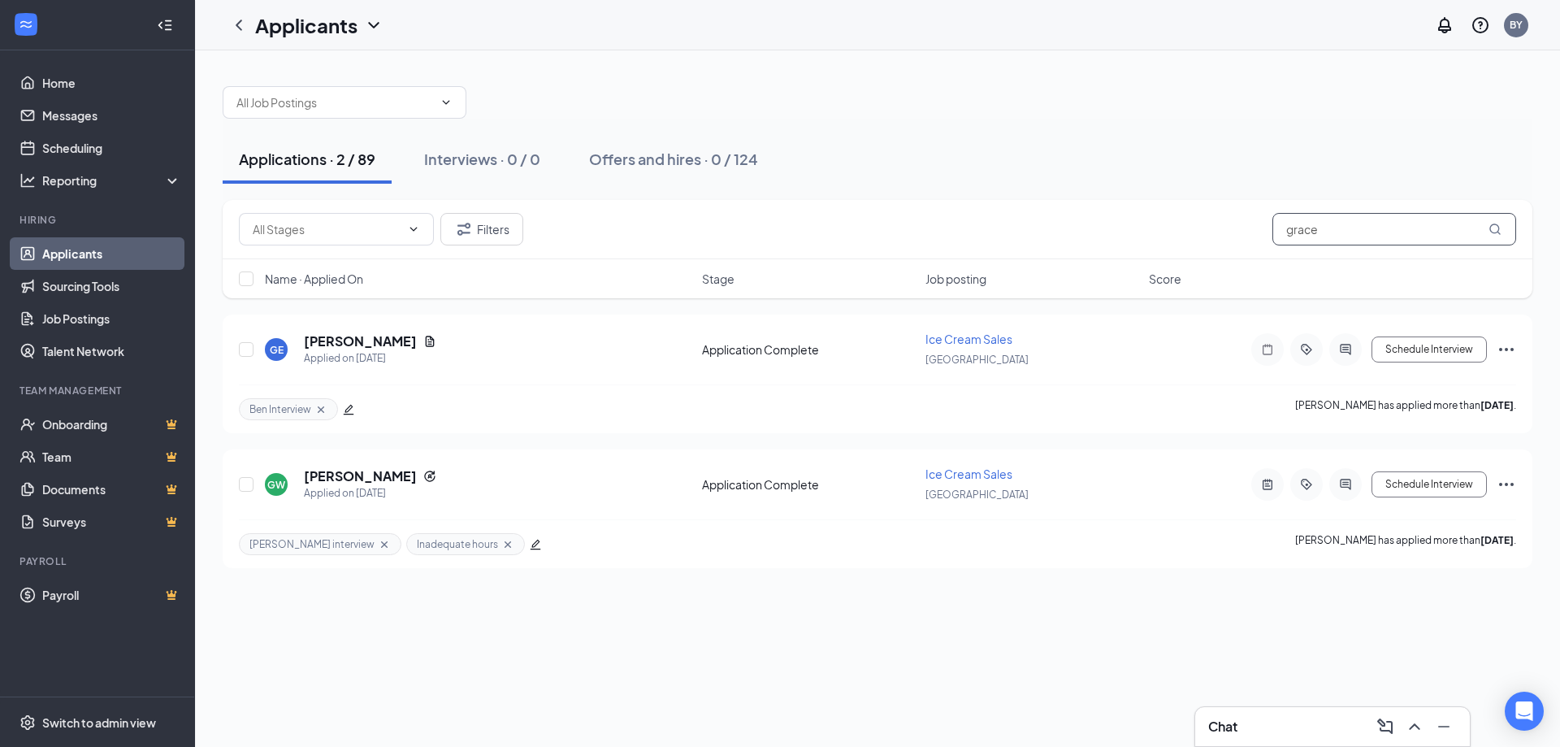
click at [1322, 235] on input "grace" at bounding box center [1394, 229] width 244 height 32
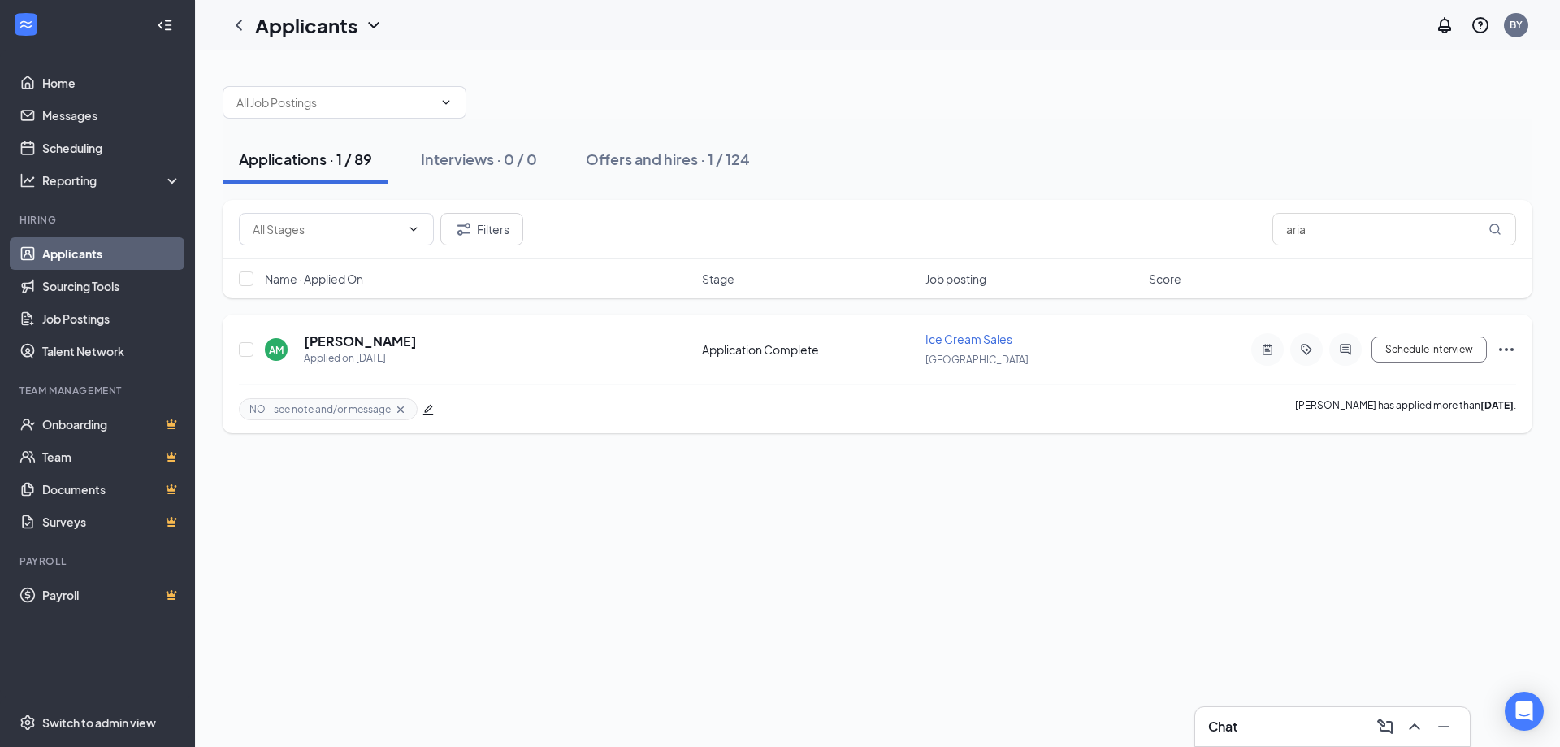
click at [1511, 346] on icon "Ellipses" at bounding box center [1505, 349] width 19 height 19
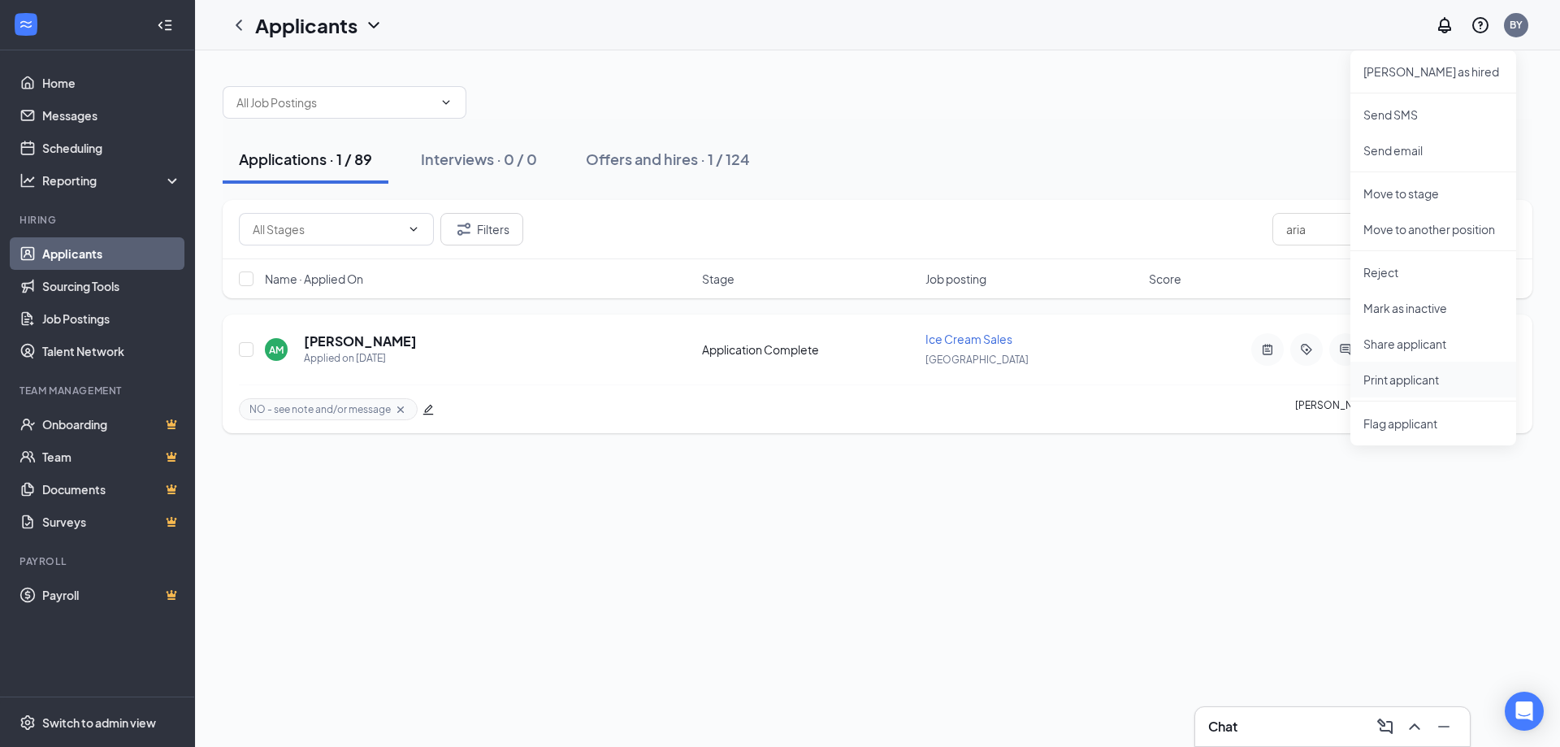
click at [1415, 373] on p "Print applicant" at bounding box center [1433, 379] width 140 height 16
click at [1322, 237] on input "aria" at bounding box center [1394, 229] width 244 height 32
click at [1322, 236] on input "aria" at bounding box center [1394, 229] width 244 height 32
type input "a"
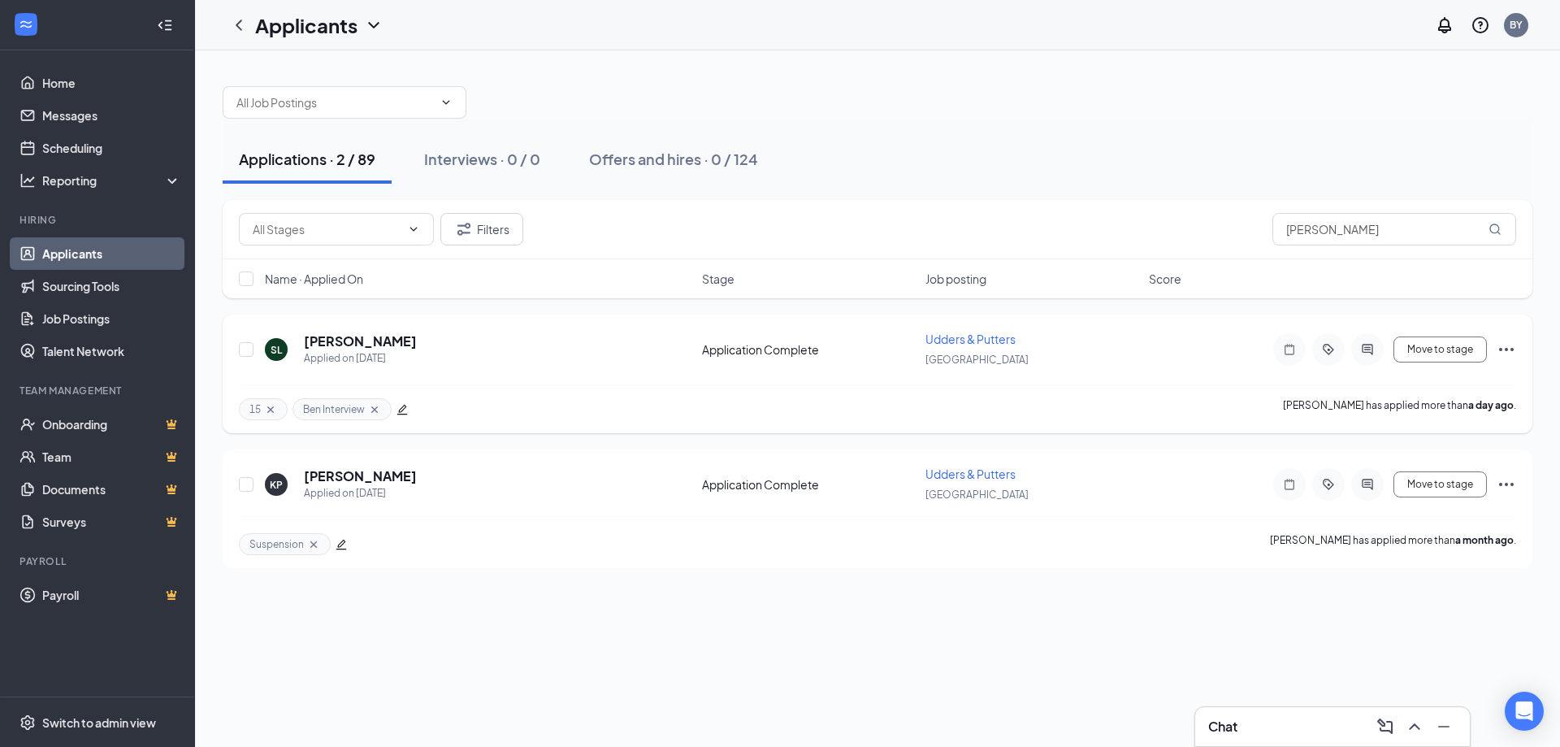
click at [1509, 343] on icon "Ellipses" at bounding box center [1505, 349] width 19 height 19
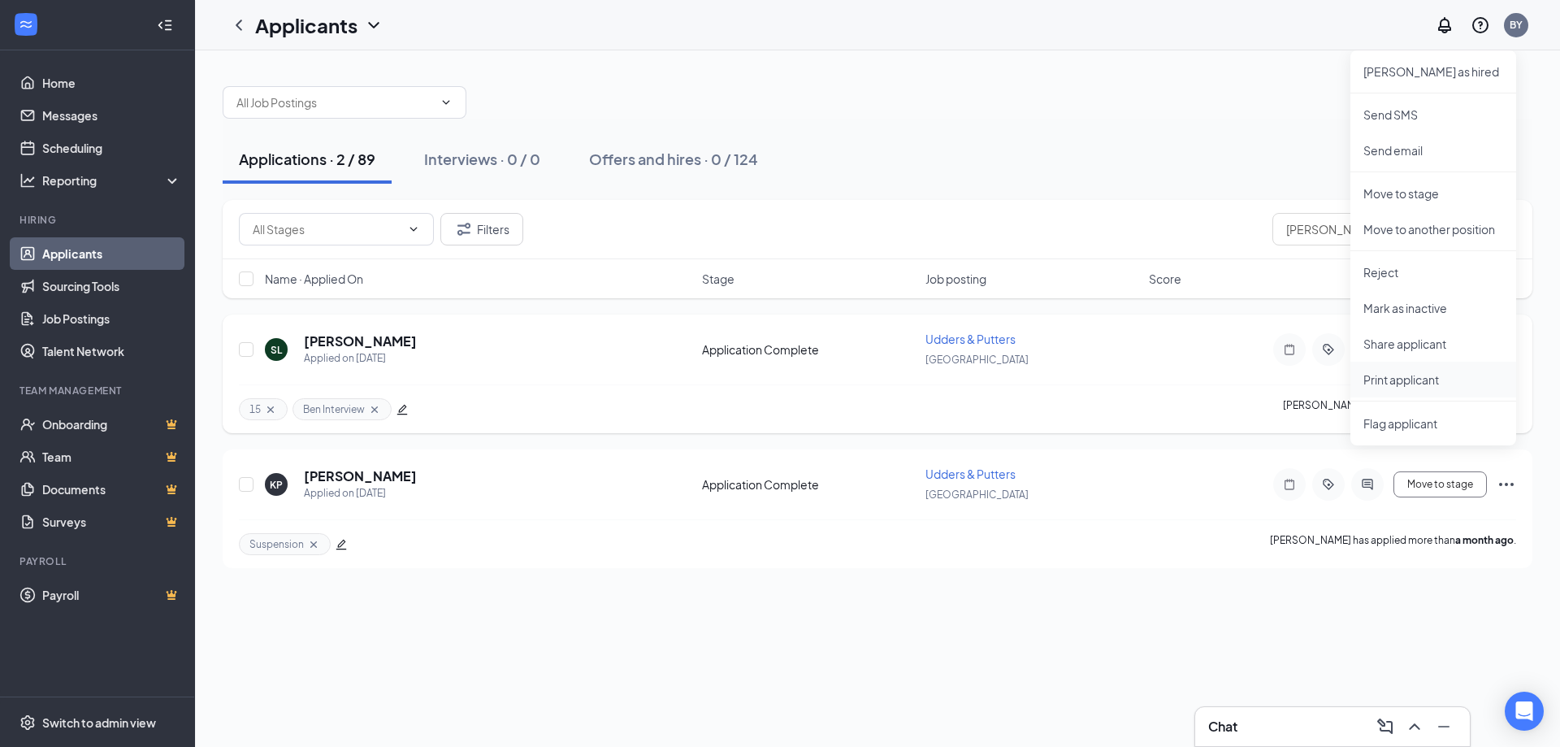
click at [1379, 376] on p "Print applicant" at bounding box center [1433, 379] width 140 height 16
click at [1329, 236] on input "sean" at bounding box center [1394, 229] width 244 height 32
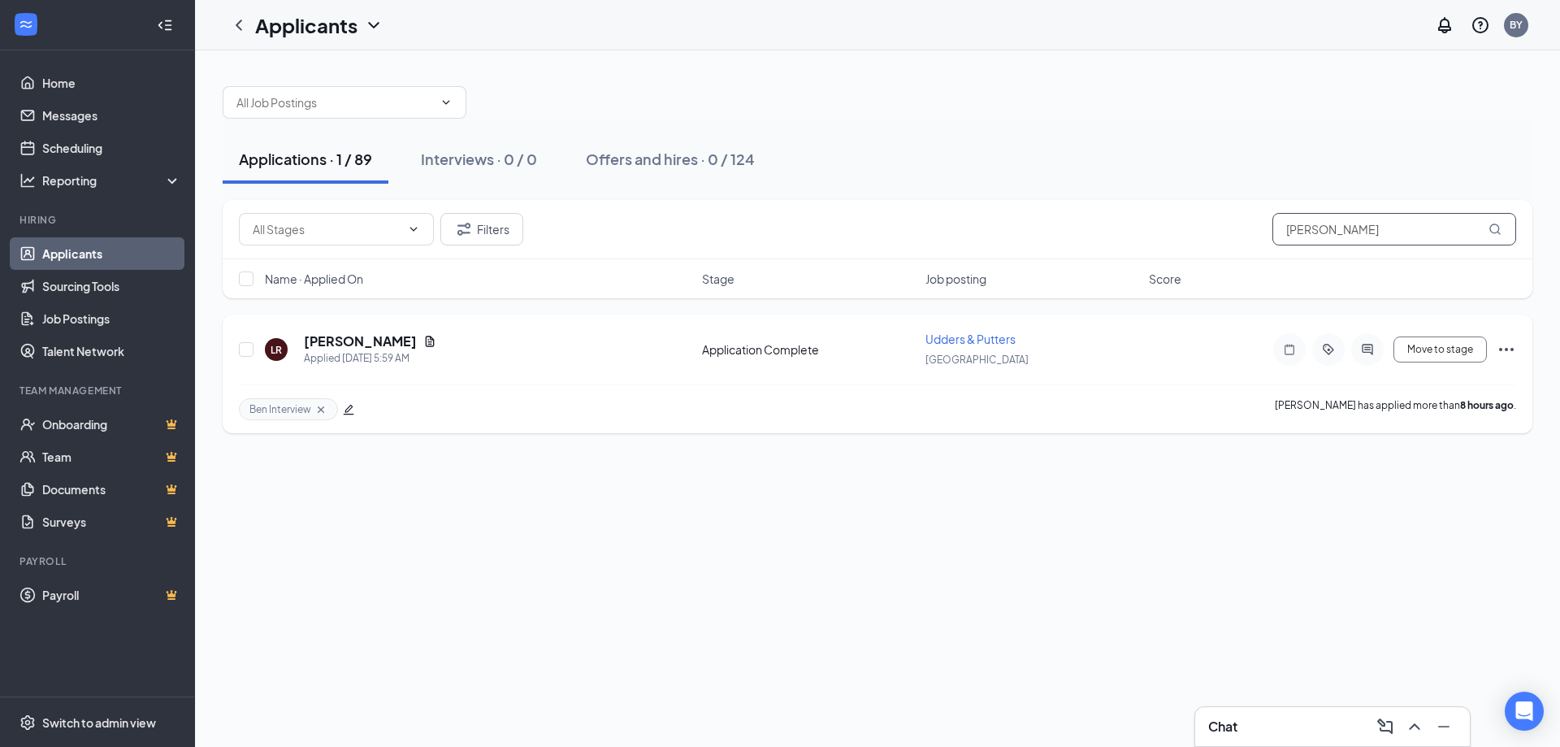
type input "lydia"
click at [1511, 350] on icon "Ellipses" at bounding box center [1506, 349] width 15 height 3
click at [1396, 385] on p "Print applicant" at bounding box center [1433, 379] width 140 height 16
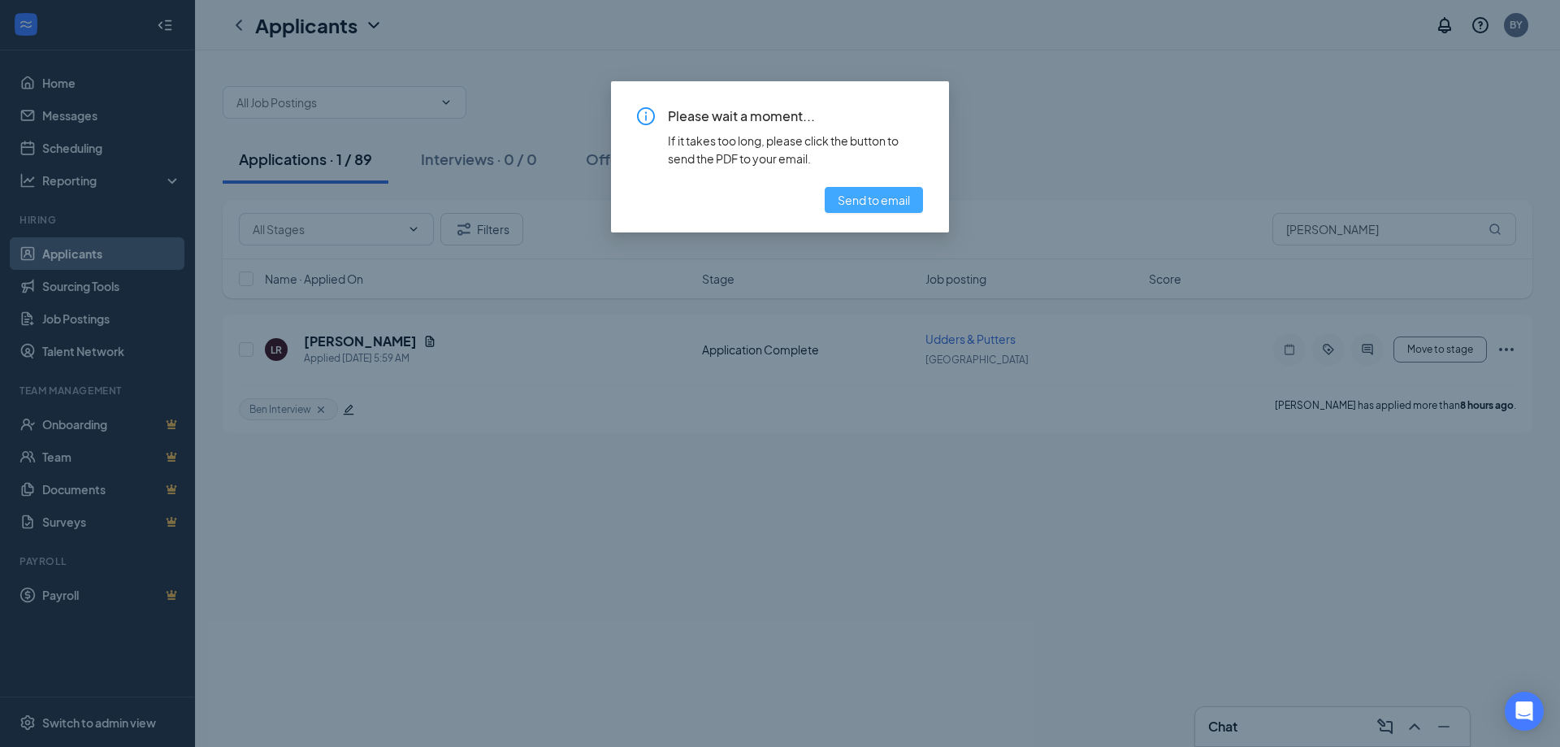
click at [859, 201] on span "Send to email" at bounding box center [874, 200] width 72 height 18
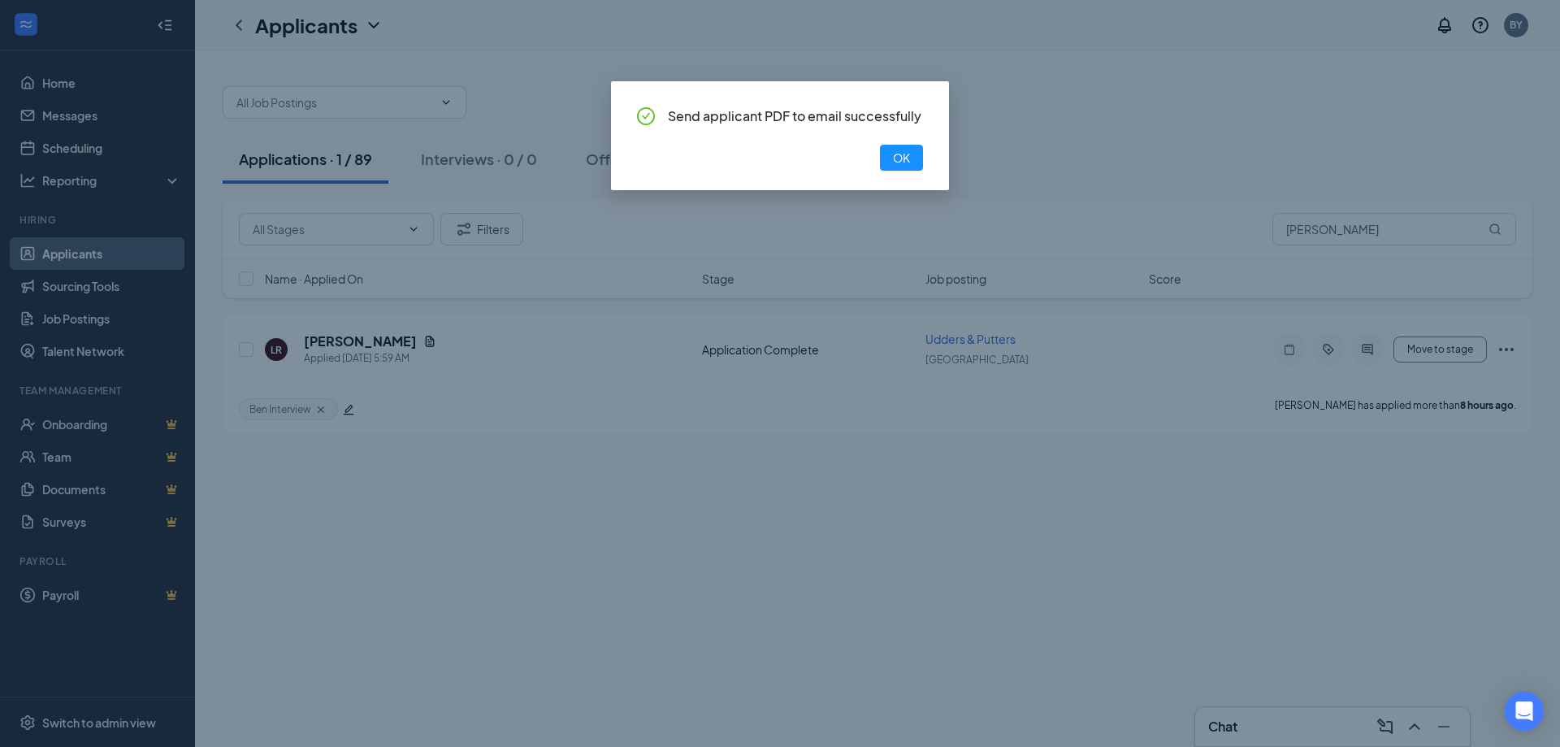
drag, startPoint x: 1299, startPoint y: 439, endPoint x: 1457, endPoint y: 385, distance: 167.2
click at [1315, 433] on div "Send applicant PDF to email successfully OK" at bounding box center [780, 373] width 1560 height 747
click at [942, 167] on div "Send applicant PDF to email successfully OK" at bounding box center [780, 135] width 338 height 109
click at [898, 149] on span "OK" at bounding box center [901, 158] width 17 height 18
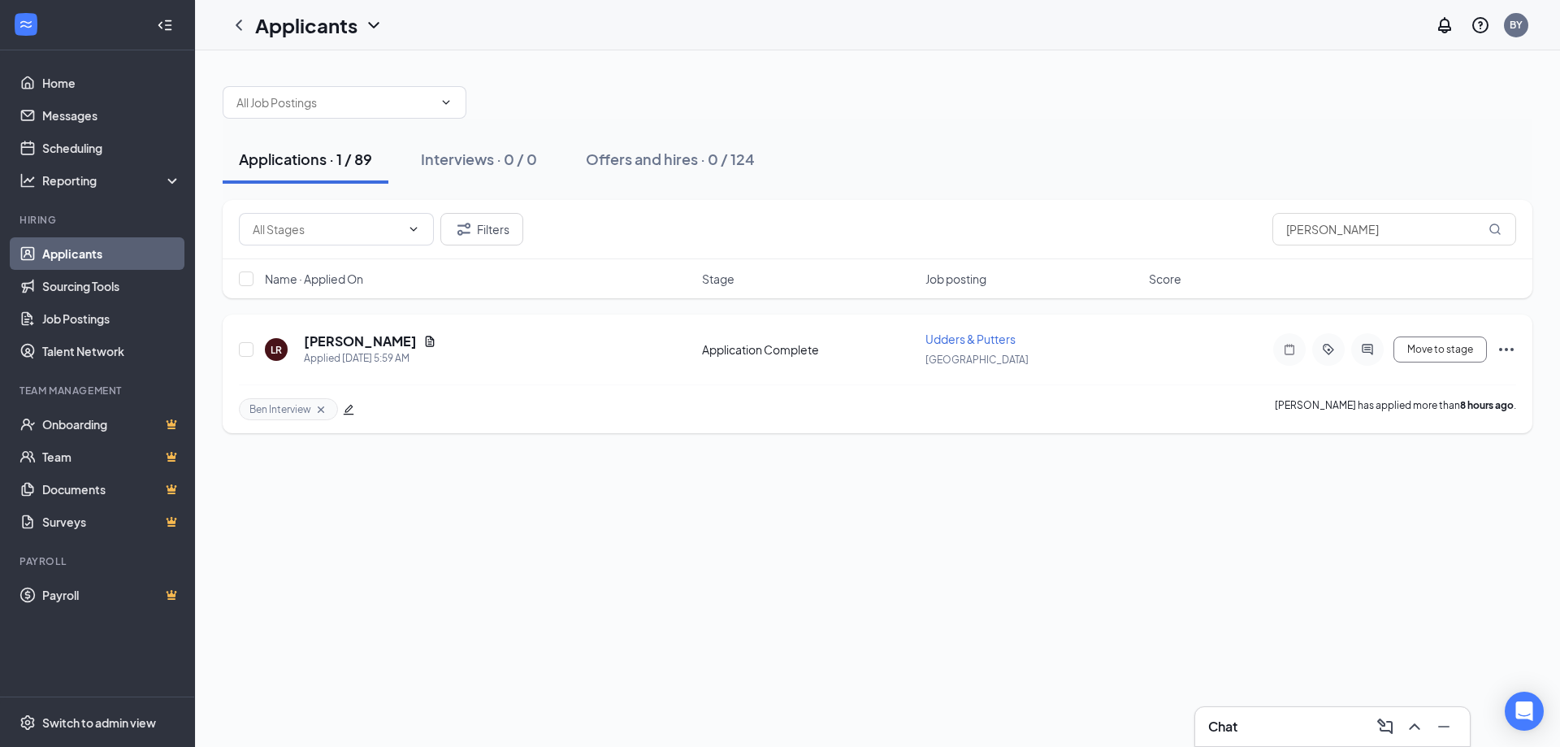
click at [1508, 345] on icon "Ellipses" at bounding box center [1505, 349] width 19 height 19
click at [1415, 374] on p "Print applicant" at bounding box center [1433, 379] width 140 height 16
